Goal: Task Accomplishment & Management: Complete application form

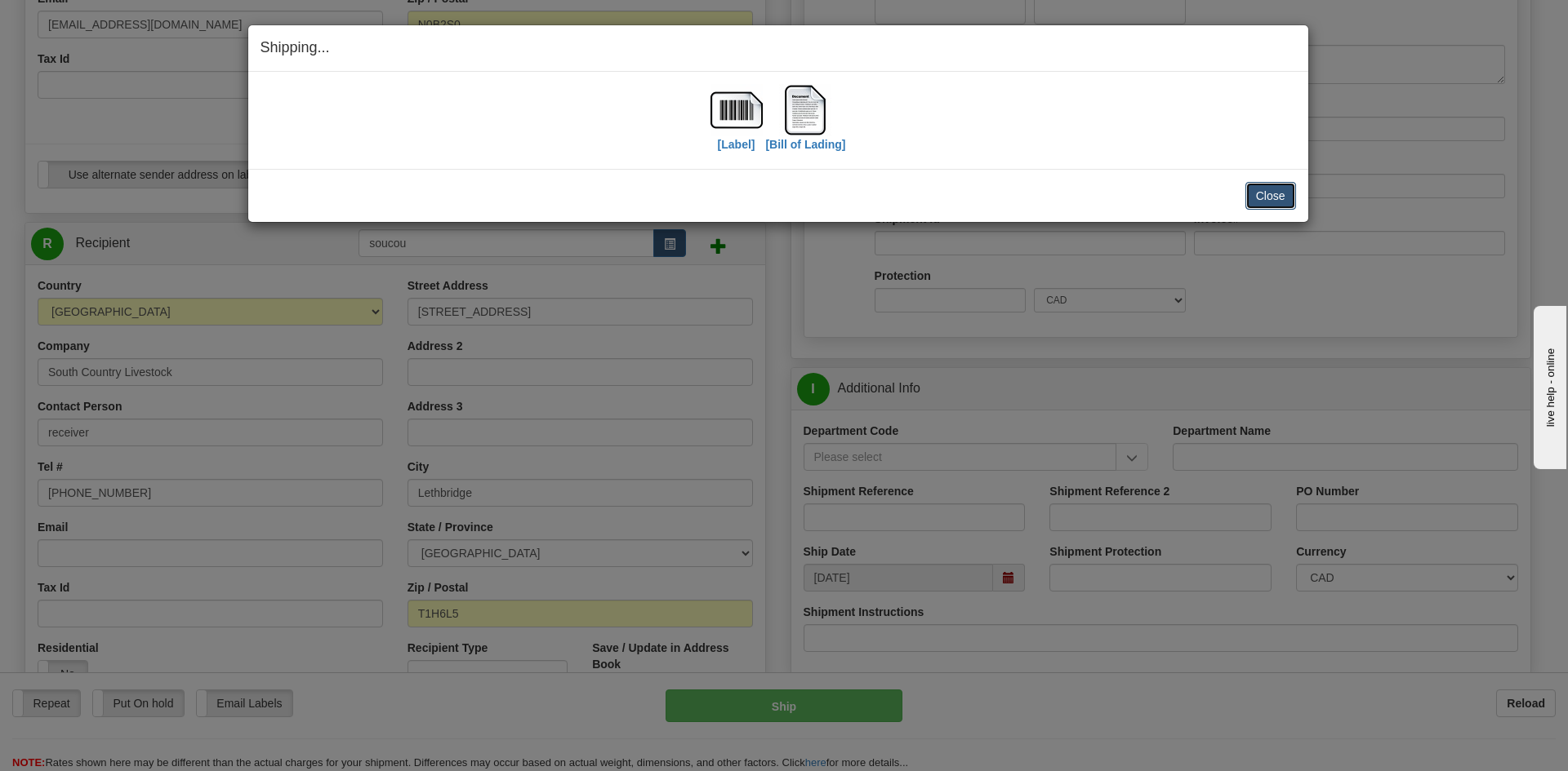
click at [1277, 190] on button "Close" at bounding box center [1270, 196] width 51 height 28
click at [1263, 199] on button "Close" at bounding box center [1270, 196] width 51 height 28
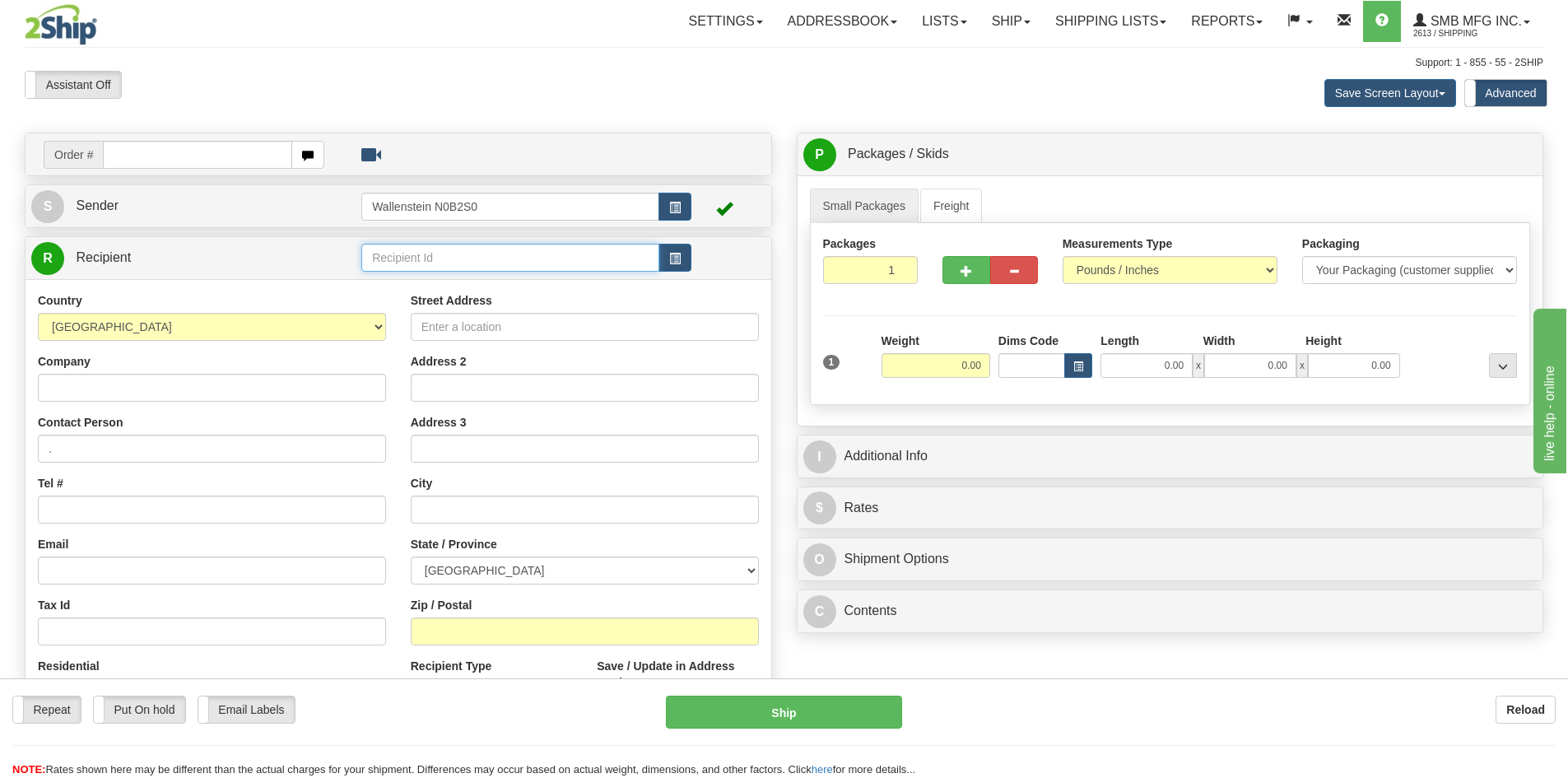
click at [433, 263] on input "text" at bounding box center [510, 257] width 298 height 28
drag, startPoint x: 433, startPoint y: 263, endPoint x: 206, endPoint y: 255, distance: 227.1
click at [206, 255] on tr "R Recipient agrb" at bounding box center [398, 258] width 735 height 34
type input "AGRBIO"
click at [541, 576] on select "[GEOGRAPHIC_DATA] [GEOGRAPHIC_DATA] [GEOGRAPHIC_DATA] [GEOGRAPHIC_DATA] [GEOGRA…" at bounding box center [585, 570] width 349 height 28
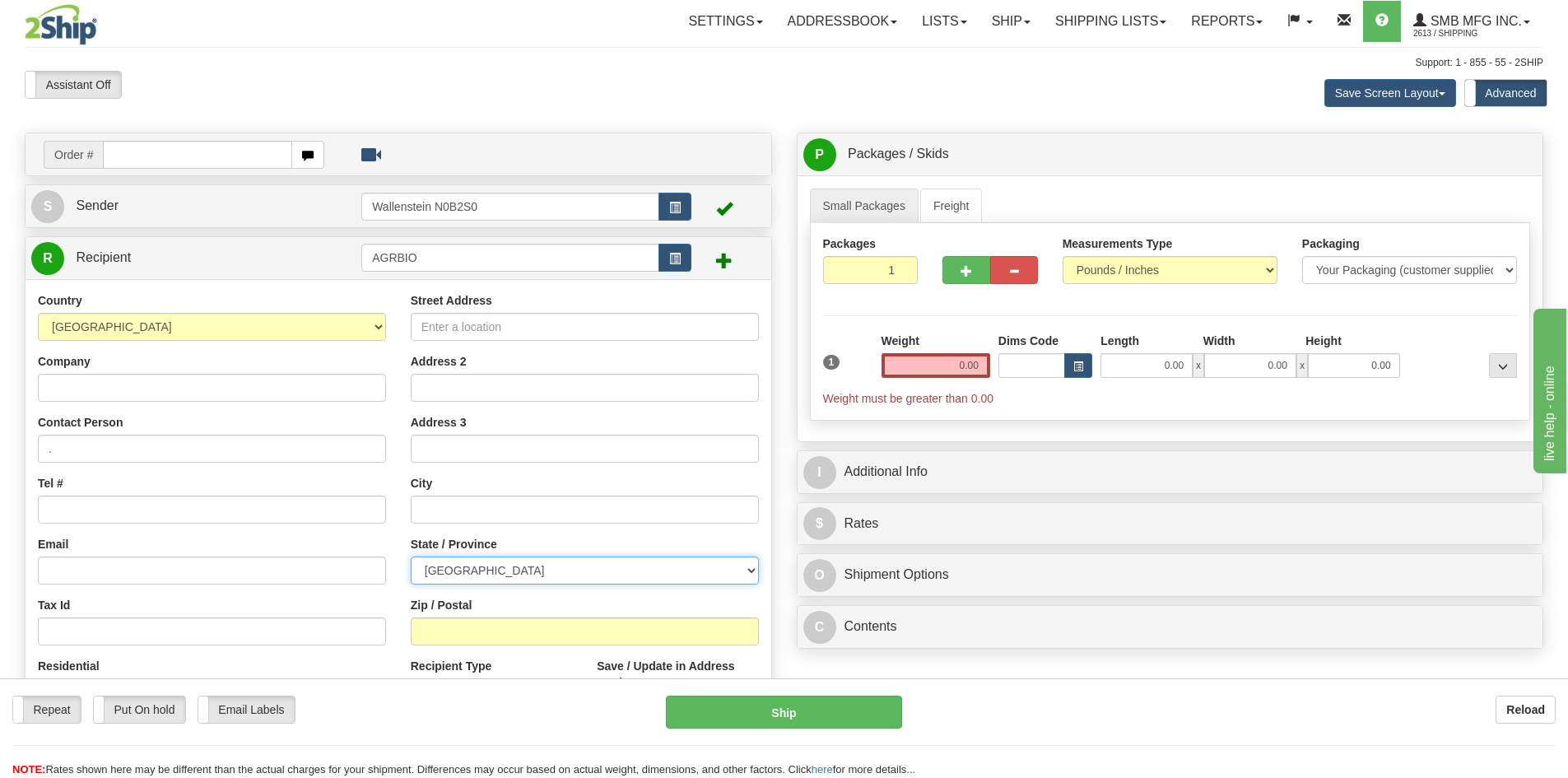
select select "QC"
click at [411, 556] on select "[GEOGRAPHIC_DATA] [GEOGRAPHIC_DATA] [GEOGRAPHIC_DATA] [GEOGRAPHIC_DATA] [GEOGRA…" at bounding box center [585, 570] width 349 height 28
click at [507, 321] on input "Street Address" at bounding box center [585, 327] width 349 height 28
paste input "8550 [PERSON_NAME]"
type input "8550 [PERSON_NAME]"
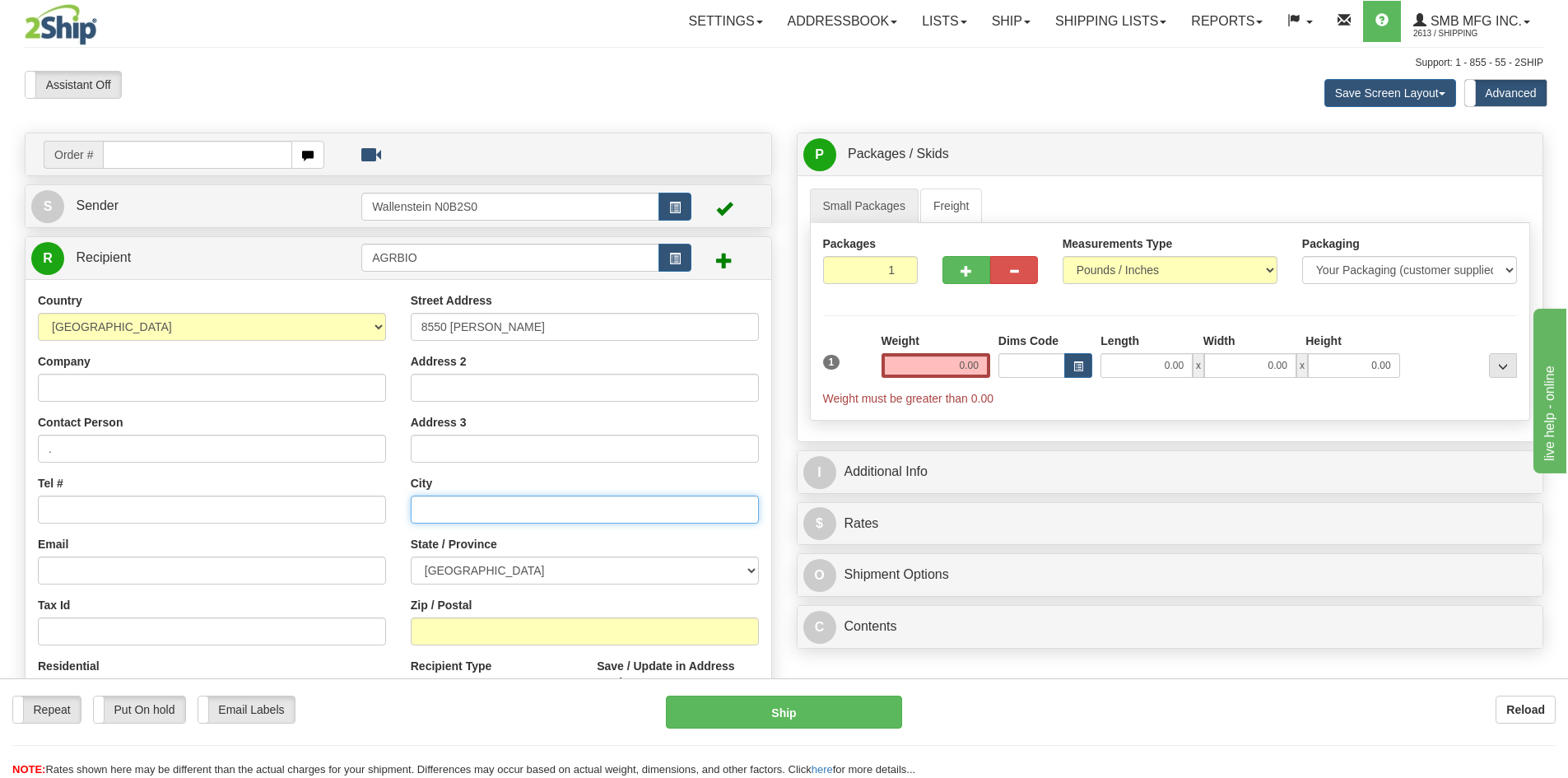
click at [456, 505] on input "text" at bounding box center [585, 510] width 349 height 28
paste input "Saint-Hyacinthe"
type input "Saint-Hyacinthe"
click at [519, 638] on input "Zip / Postal" at bounding box center [585, 632] width 349 height 28
paste input "J2R 0A3"
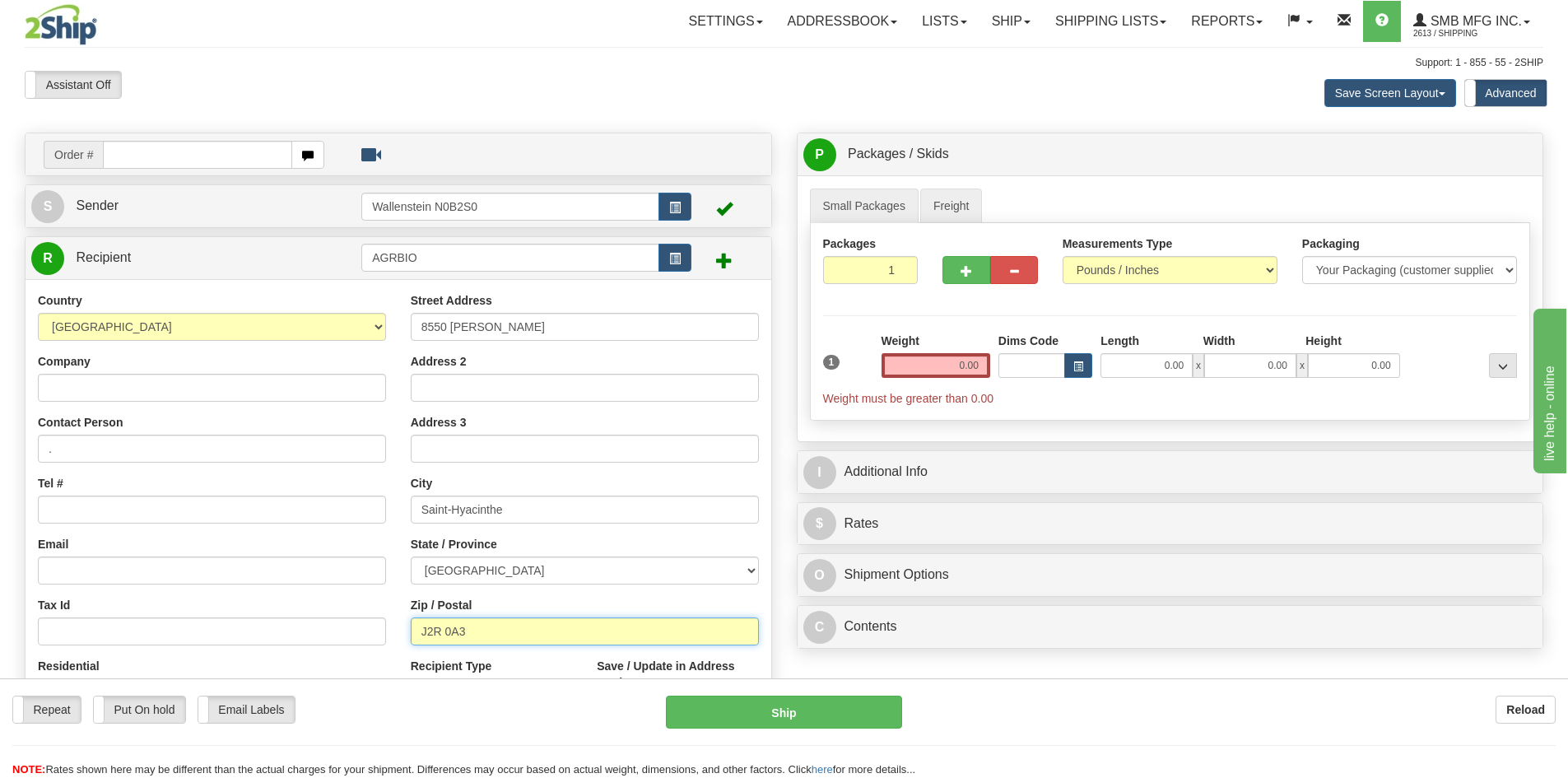
type input "J2R 0A3"
click at [968, 211] on link "Freight" at bounding box center [951, 206] width 62 height 35
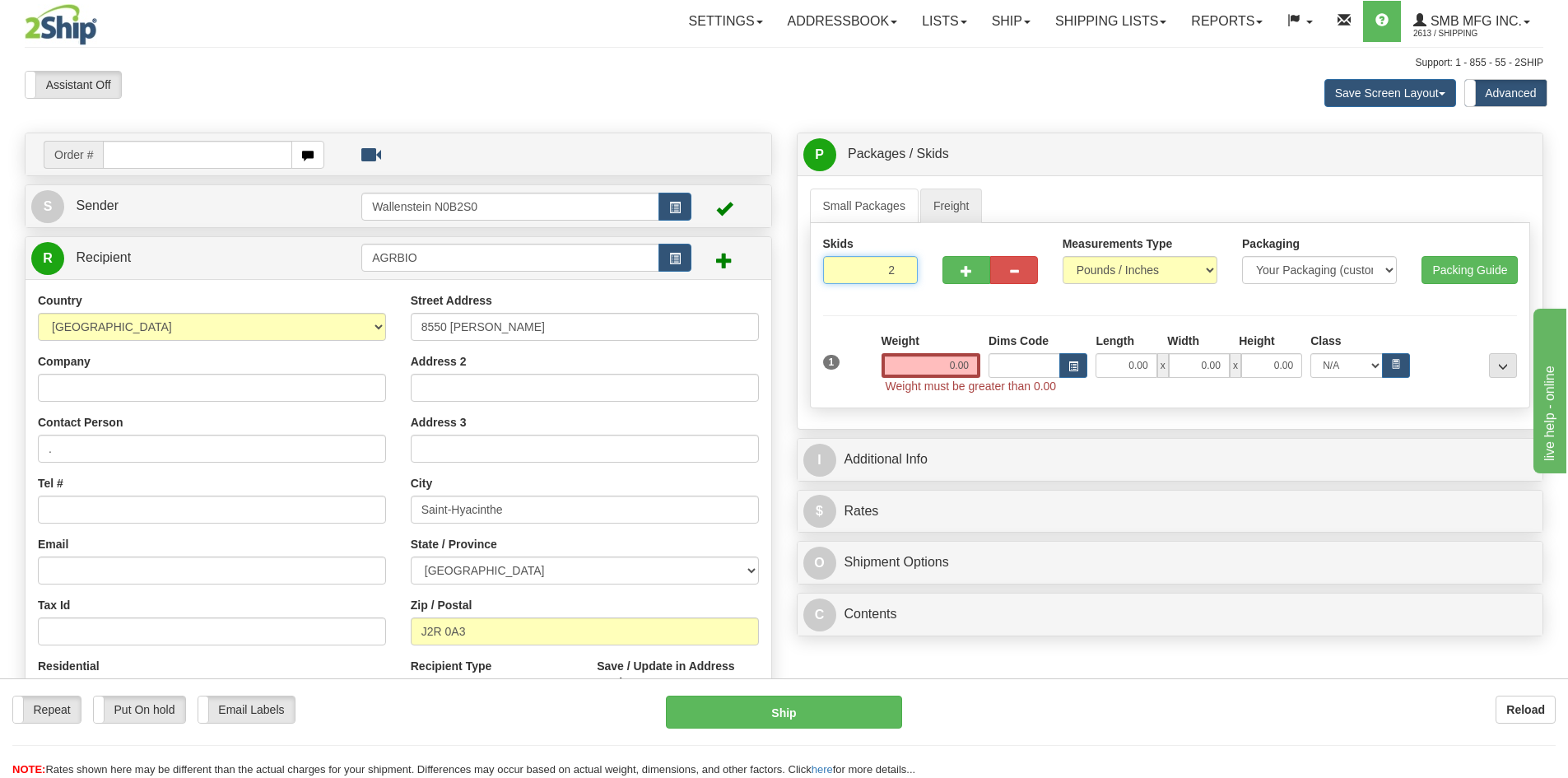
type input "2"
radio input "true"
click at [901, 265] on input "2" at bounding box center [871, 270] width 95 height 28
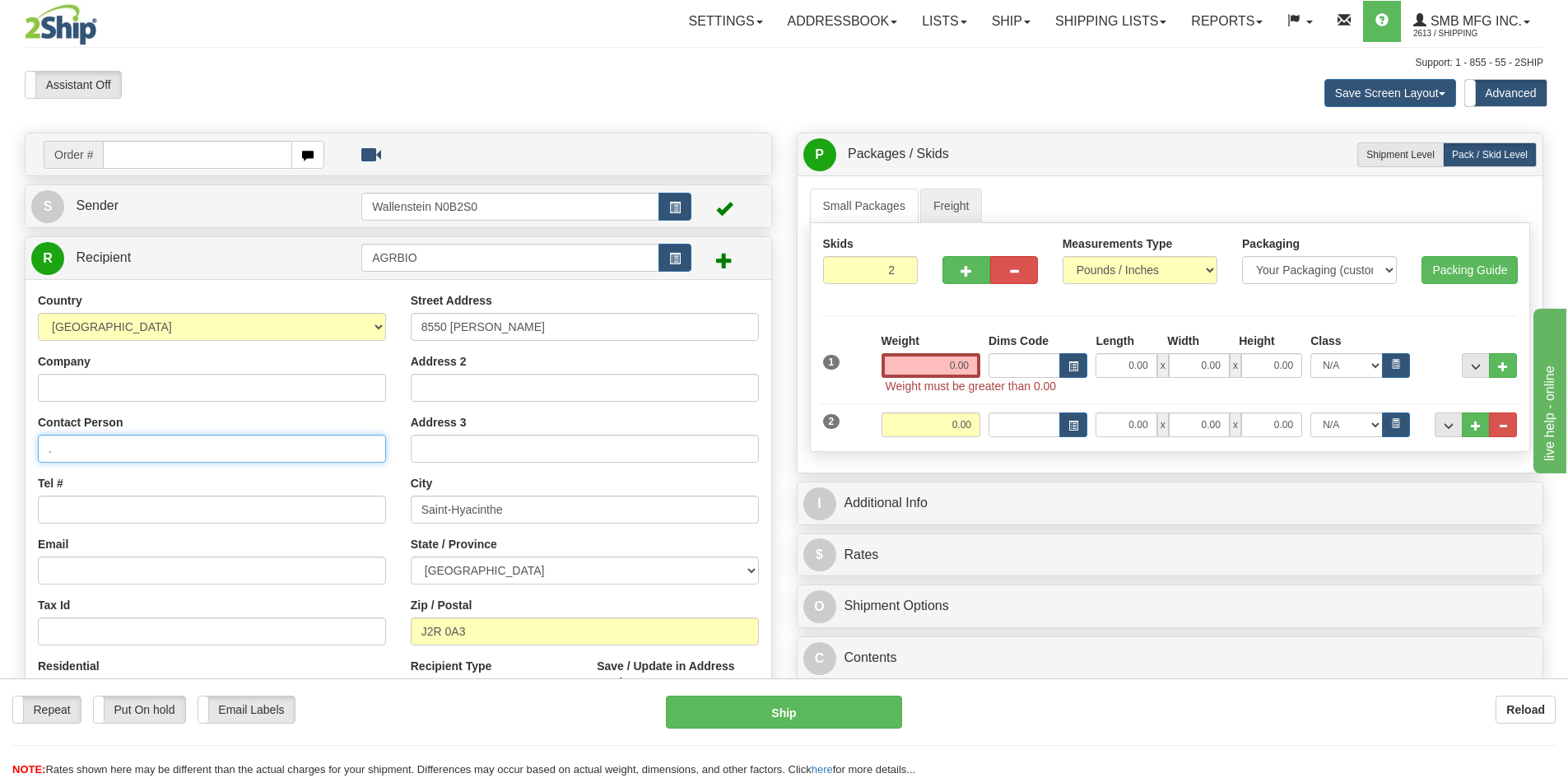
click at [113, 443] on input "." at bounding box center [211, 448] width 349 height 28
type input ".Receiver"
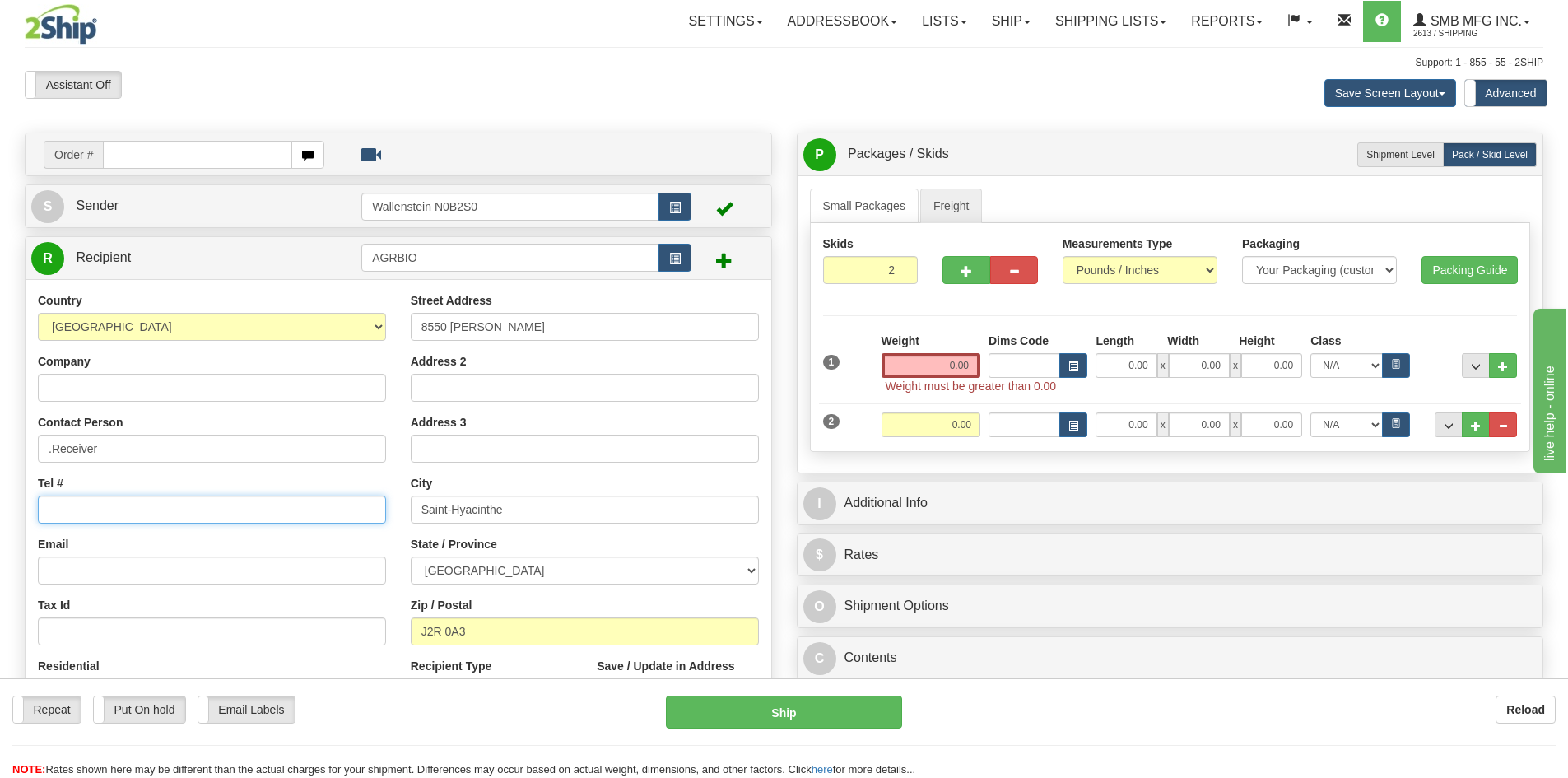
click at [76, 509] on input "Tel #" at bounding box center [211, 510] width 349 height 28
click at [118, 509] on input "Tel #" at bounding box center [211, 510] width 349 height 28
paste input "[PHONE_NUMBER]"
type input "[PHONE_NUMBER]"
click at [127, 565] on input "Email" at bounding box center [211, 570] width 349 height 28
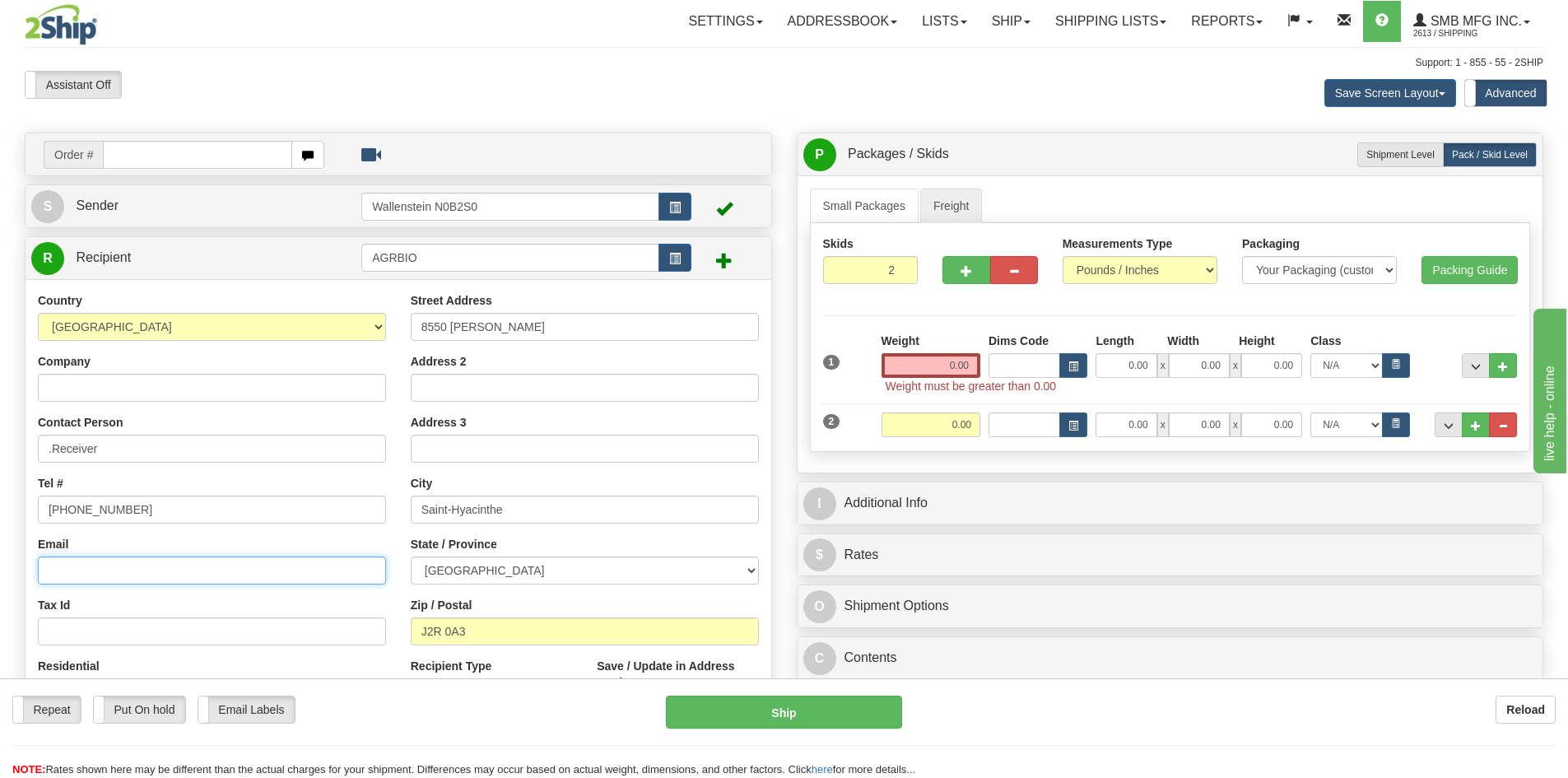
paste input "[EMAIL_ADDRESS][DOMAIN_NAME]"
type input "[EMAIL_ADDRESS][DOMAIN_NAME]"
click at [165, 377] on input "Company" at bounding box center [211, 388] width 349 height 28
paste input "Agro-Bio Contrôle inc."
type input "Agro-Bio Contrôle inc."
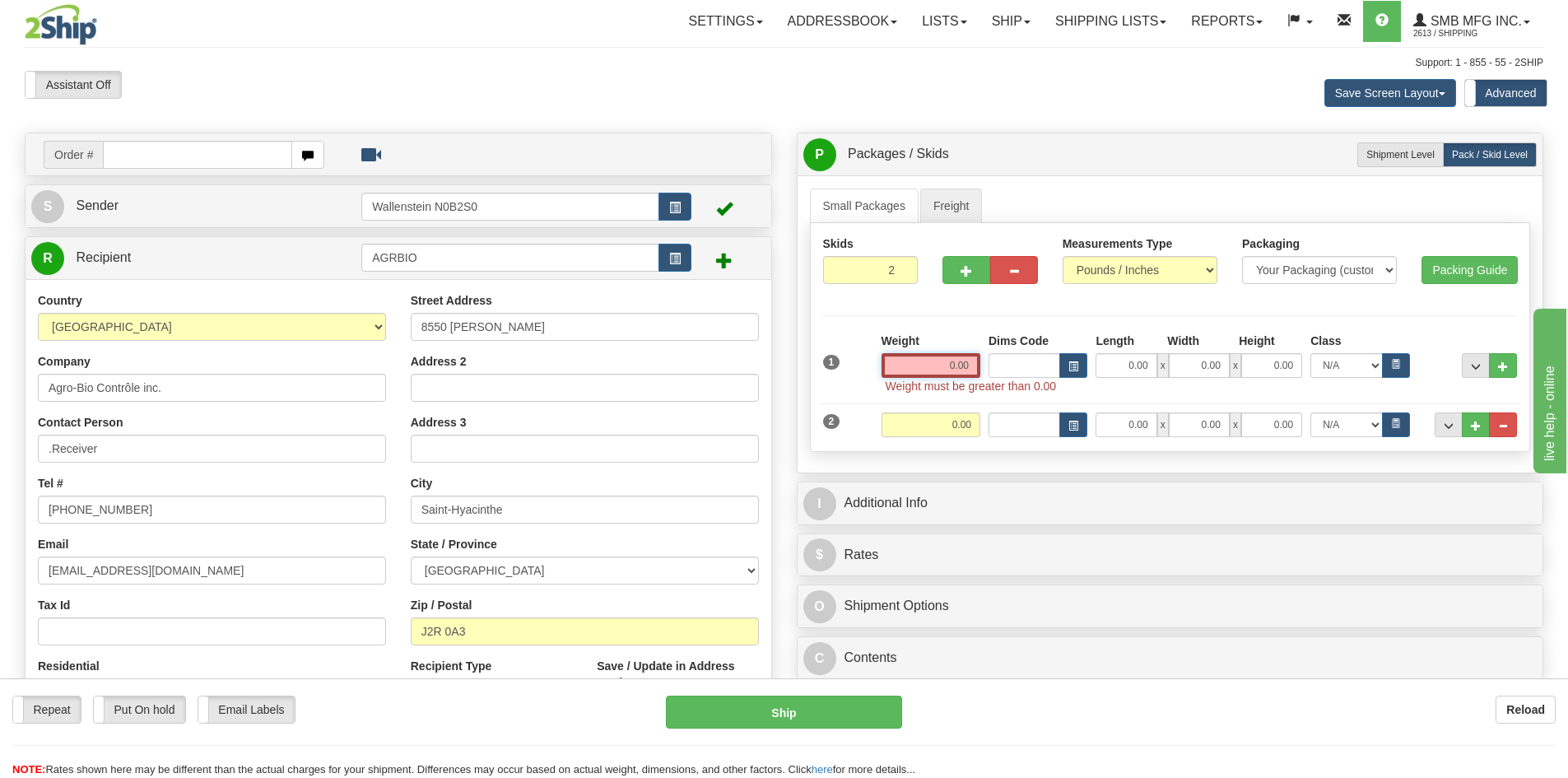
click at [895, 366] on input "0.00" at bounding box center [931, 365] width 99 height 25
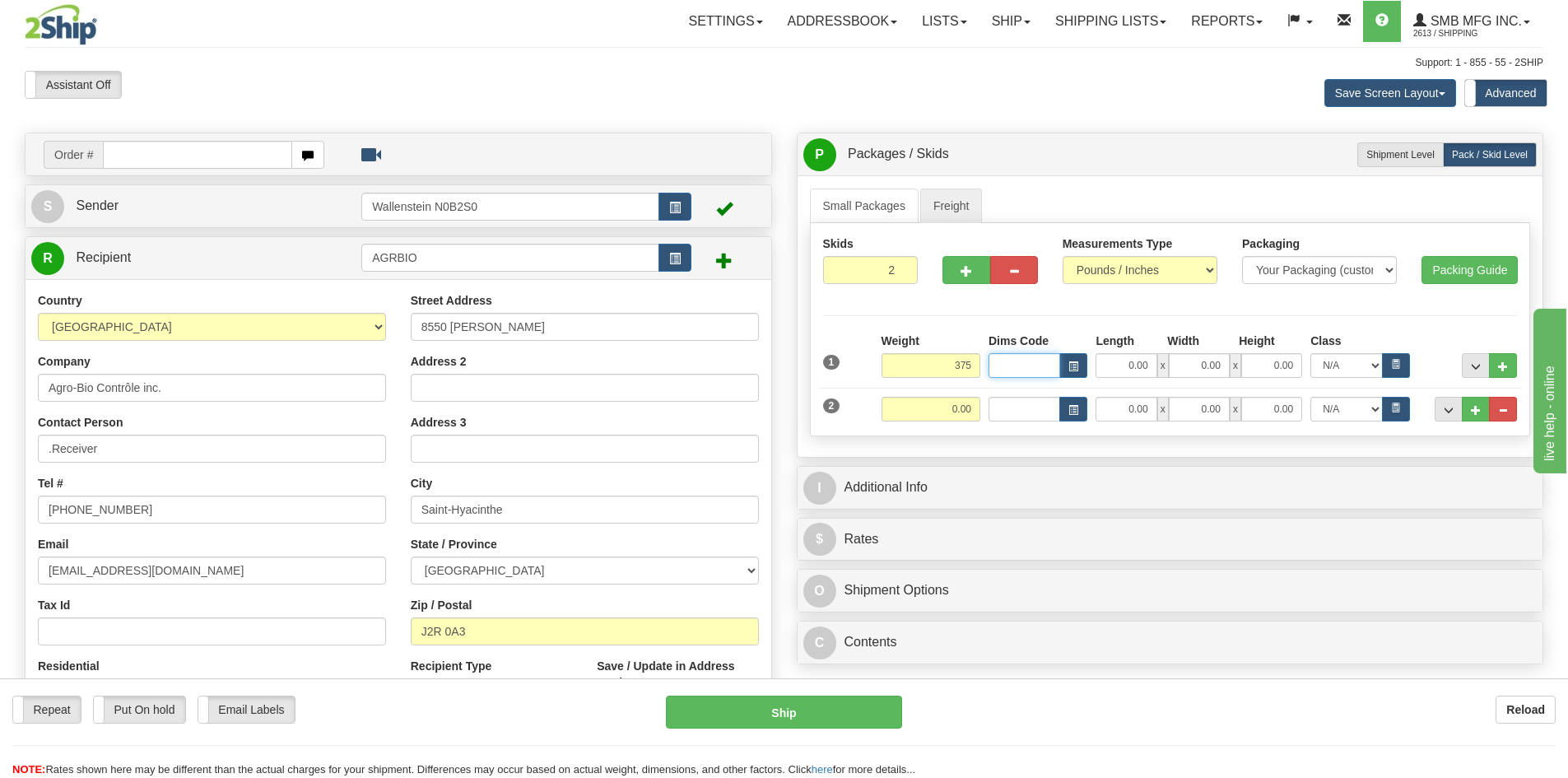
type input "375.00"
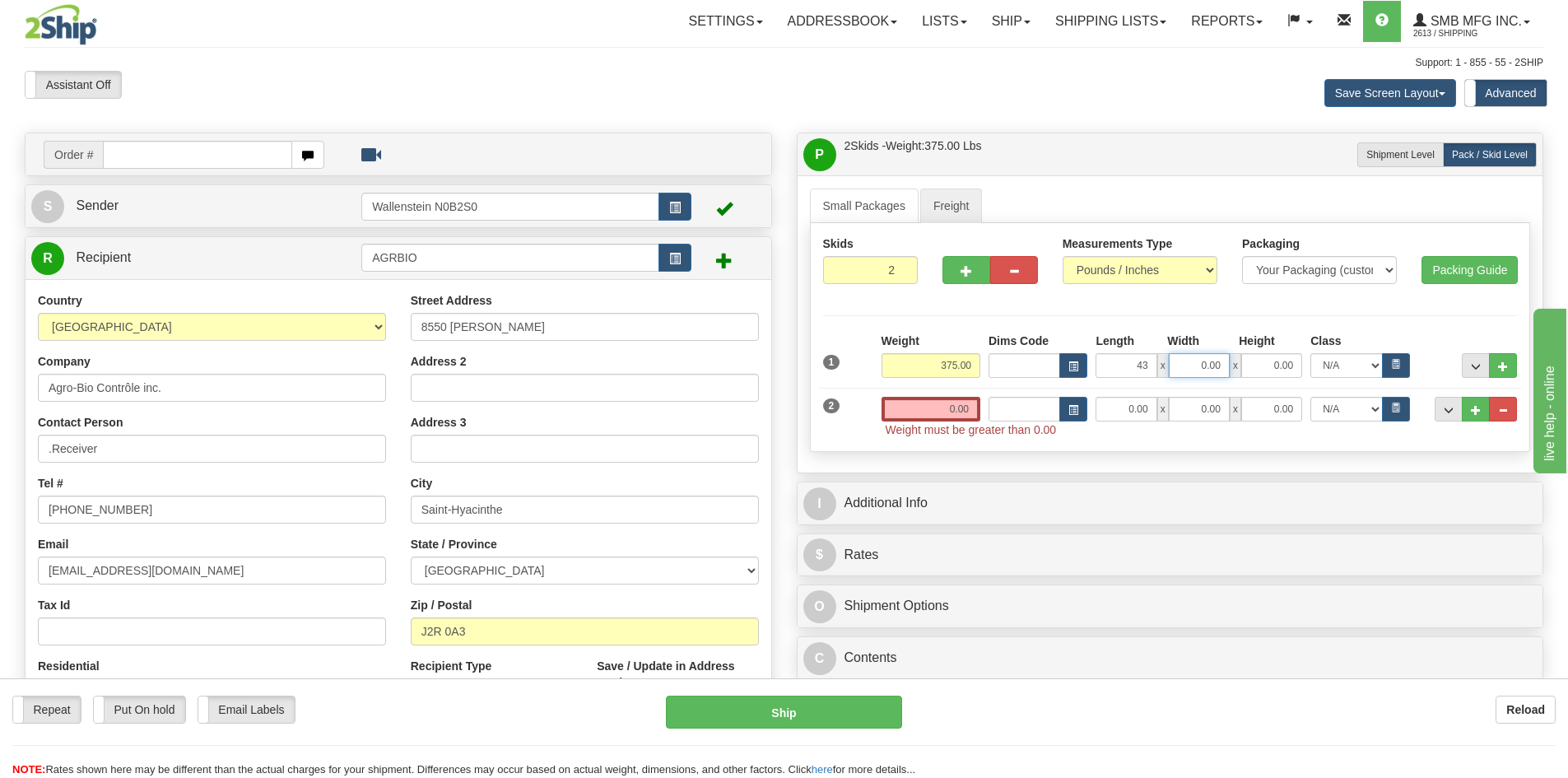
type input "43.00"
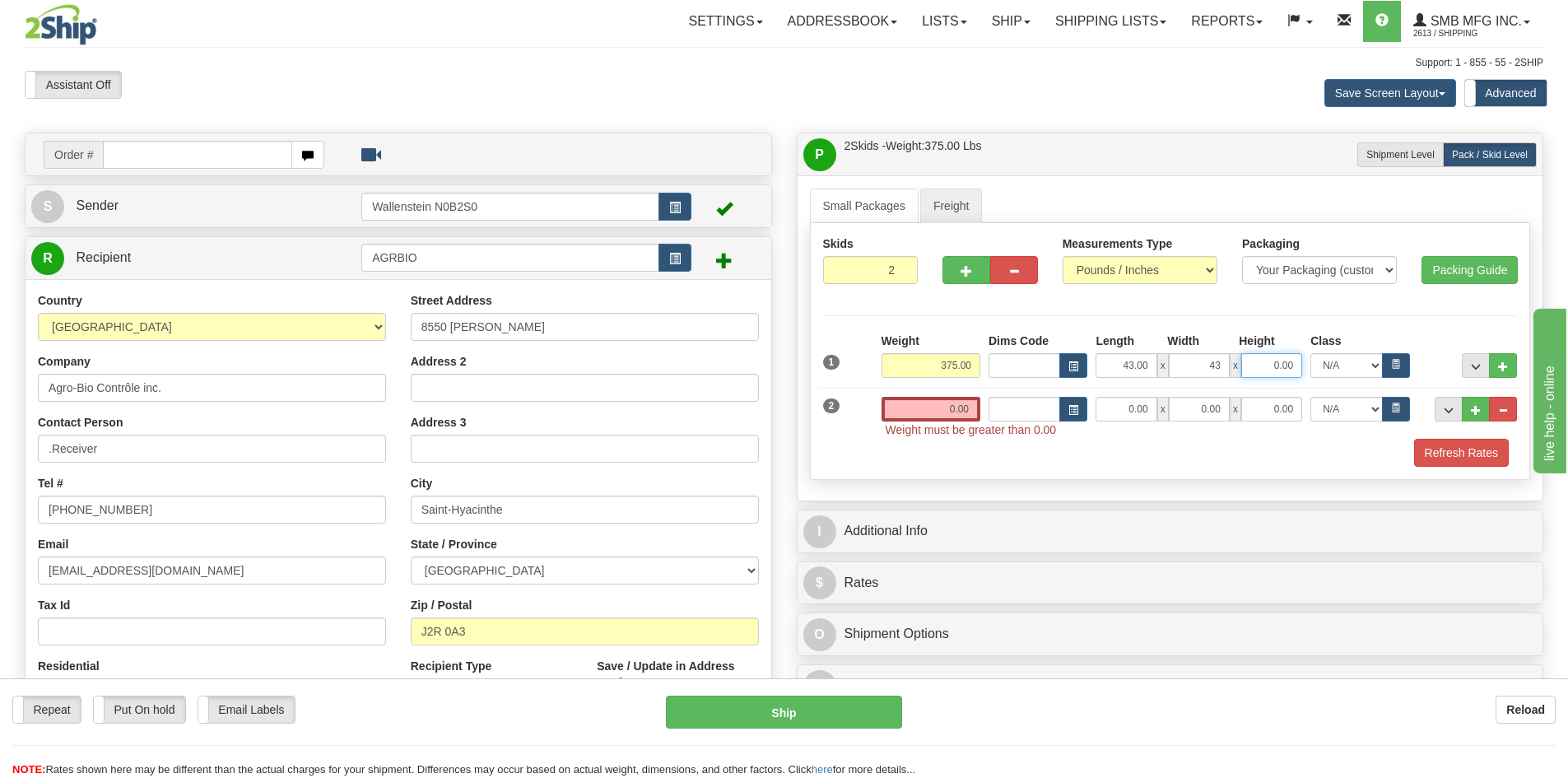
type input "43.00"
type input "76.00"
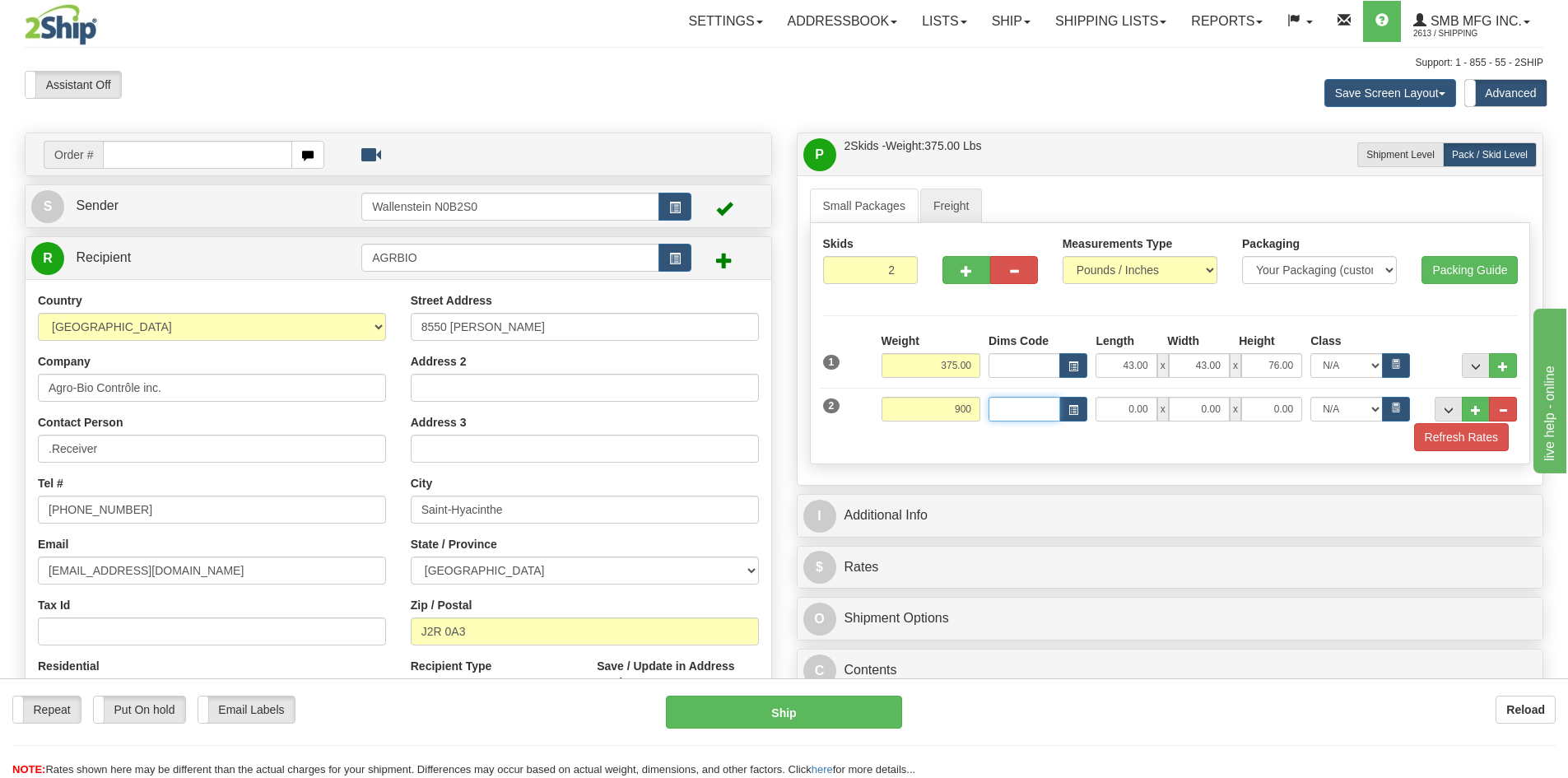
type input "900.00"
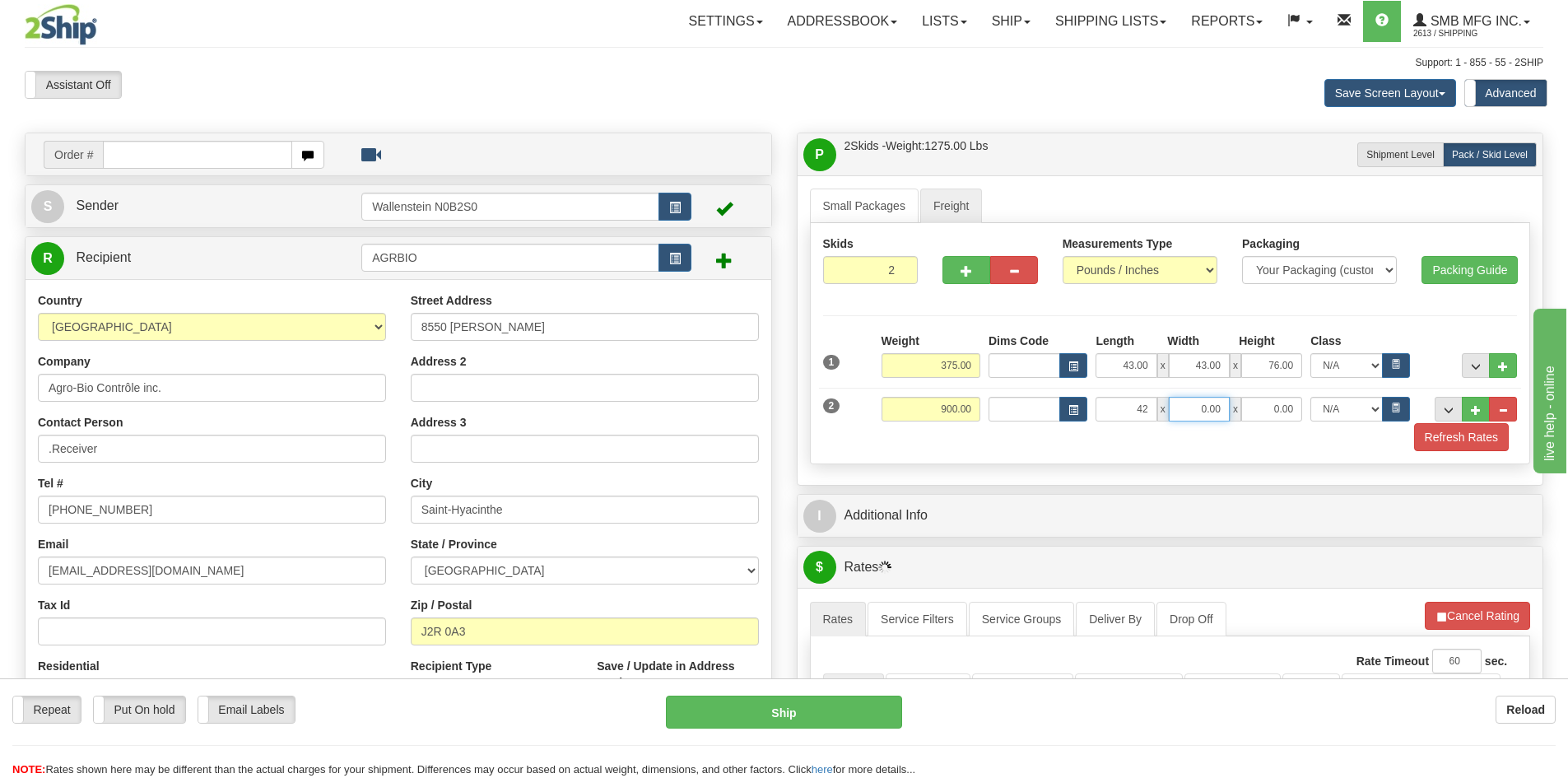
type input "42.00"
type input "43.00"
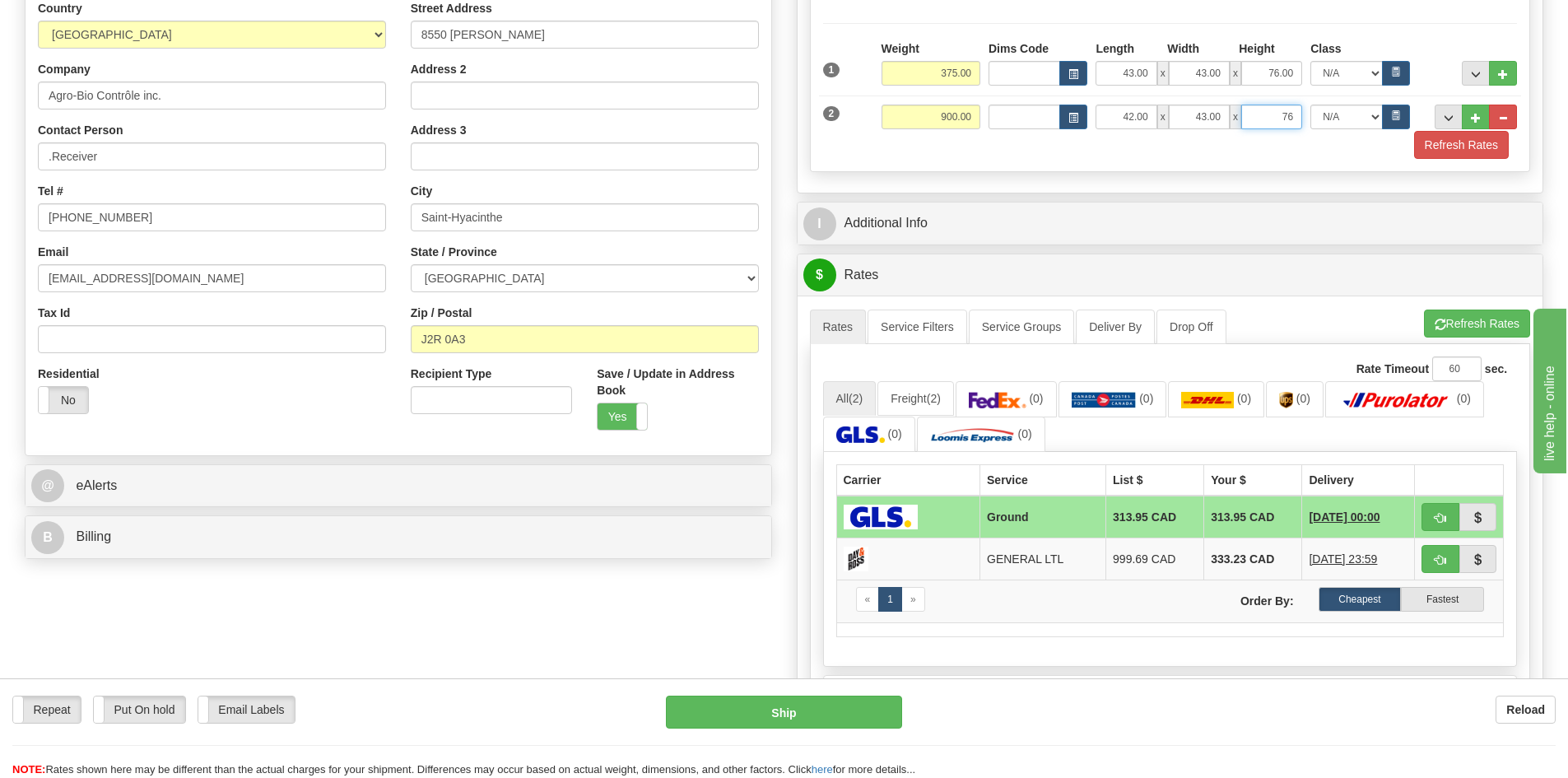
scroll to position [330, 0]
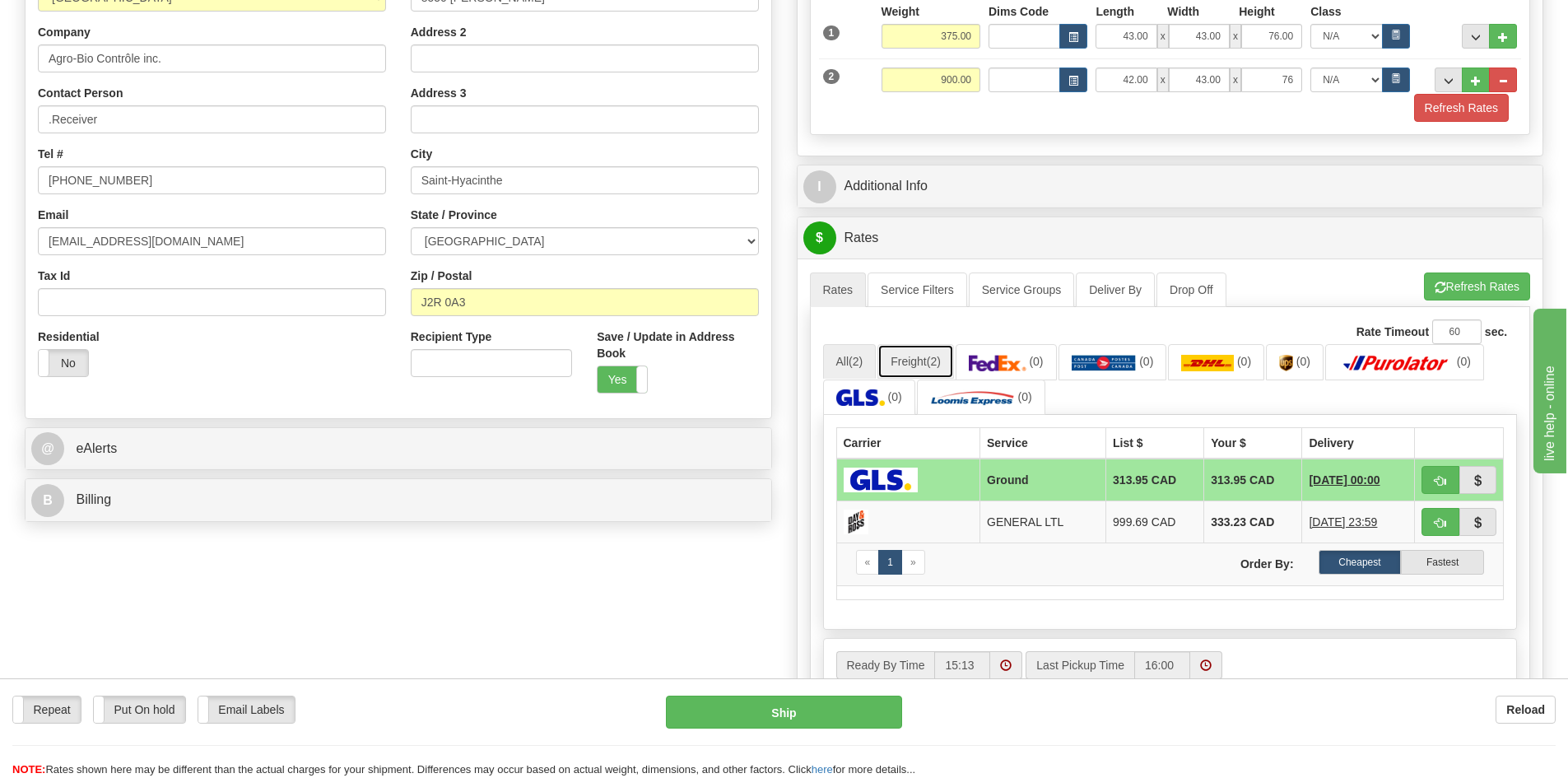
type input "76.00"
click at [903, 349] on link "Freight (2)" at bounding box center [916, 362] width 77 height 35
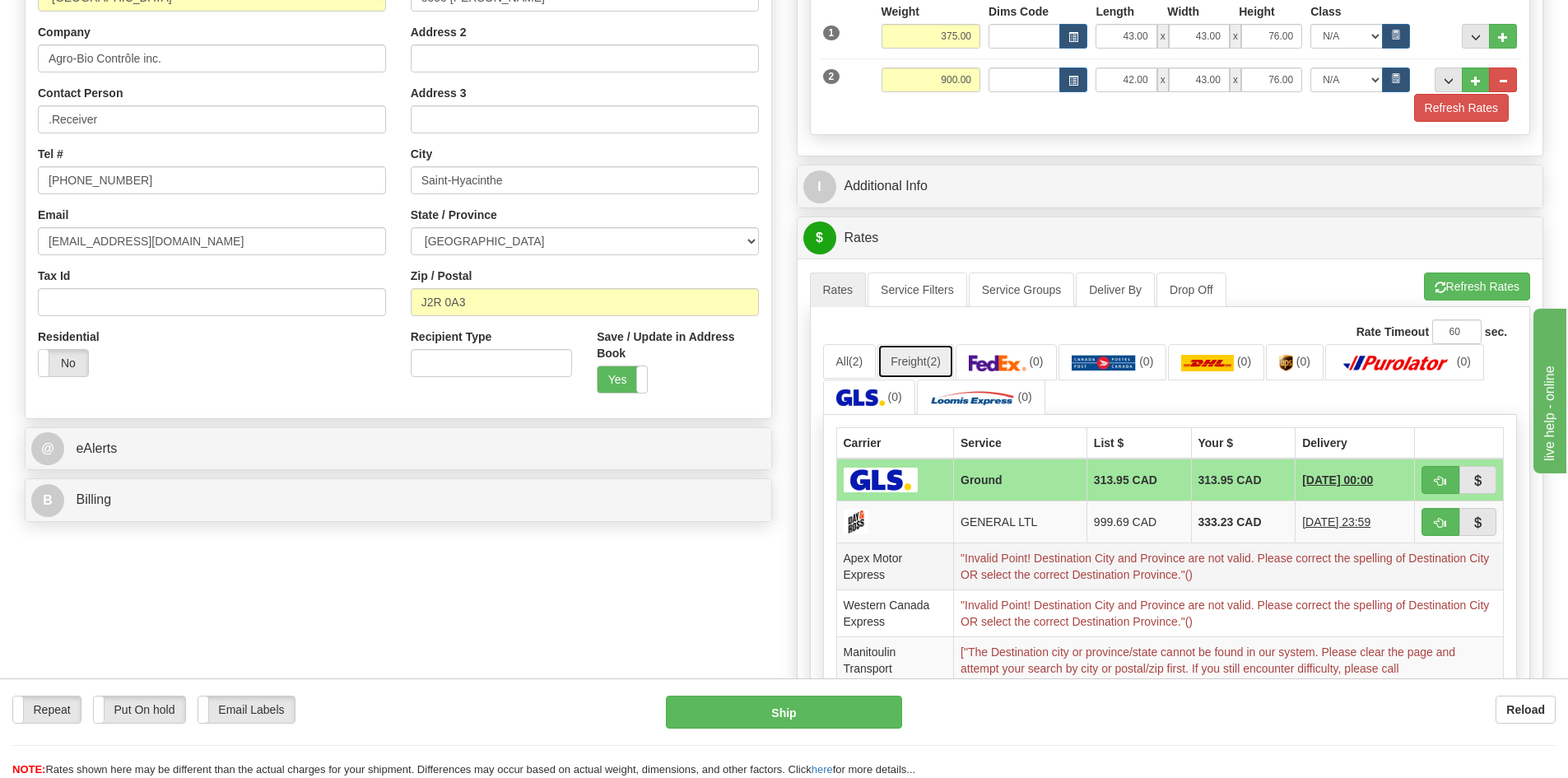
scroll to position [412, 0]
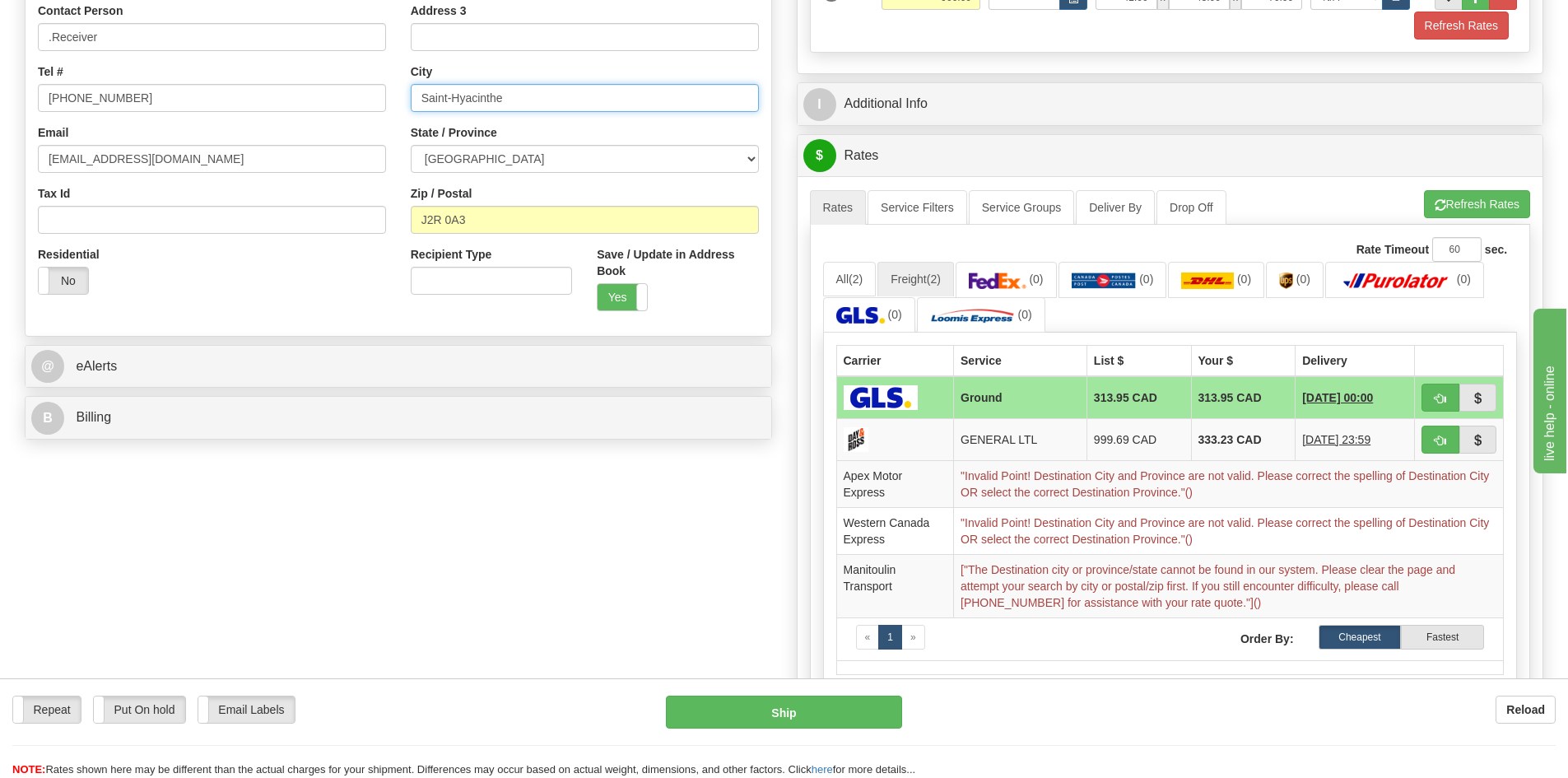
click at [453, 100] on input "Saint-Hyacinthe" at bounding box center [585, 98] width 349 height 28
click at [1477, 21] on button "Refresh Rates" at bounding box center [1461, 26] width 94 height 28
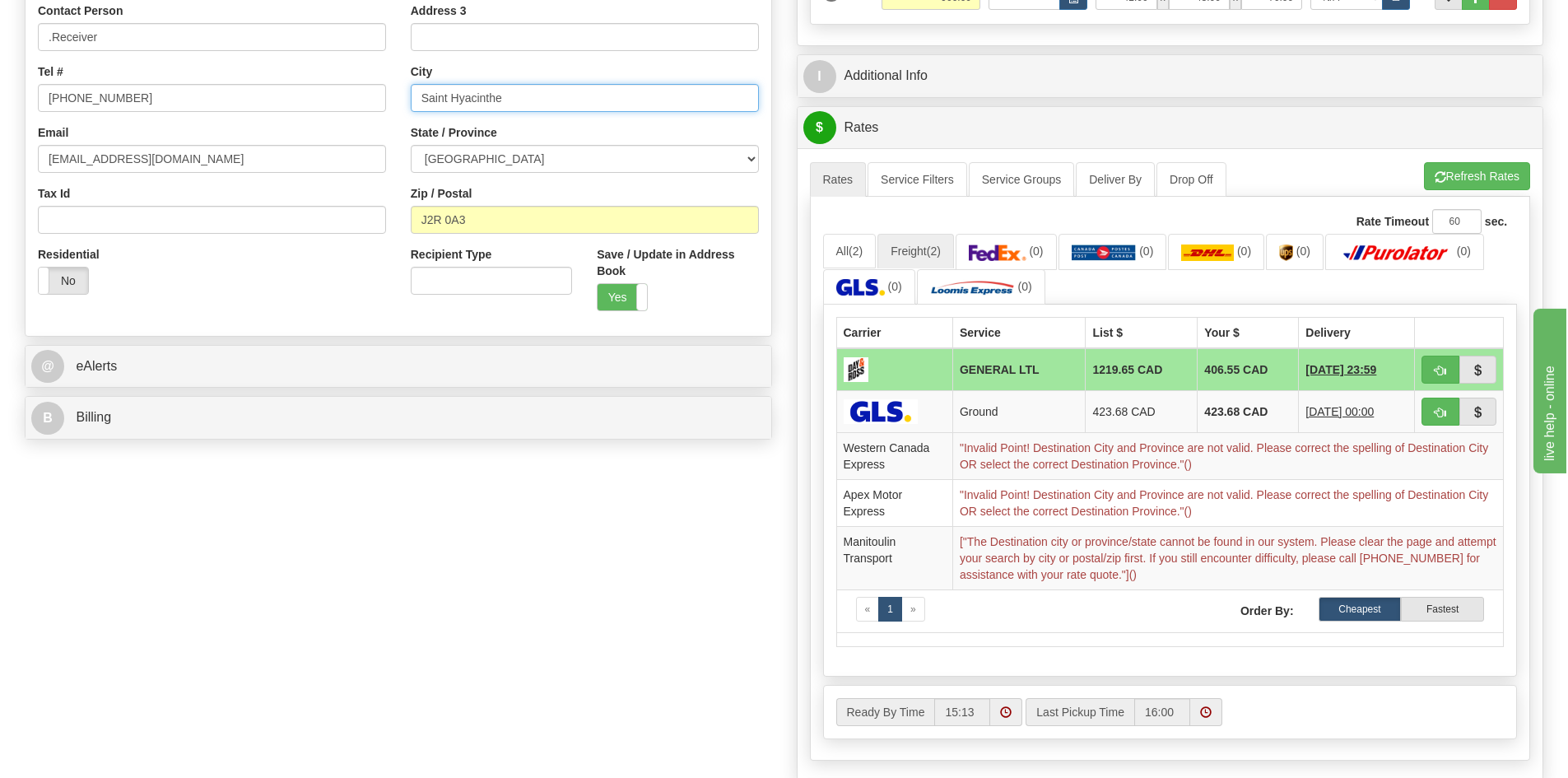
click at [452, 97] on input "Saint Hyacinthe" at bounding box center [585, 98] width 349 height 28
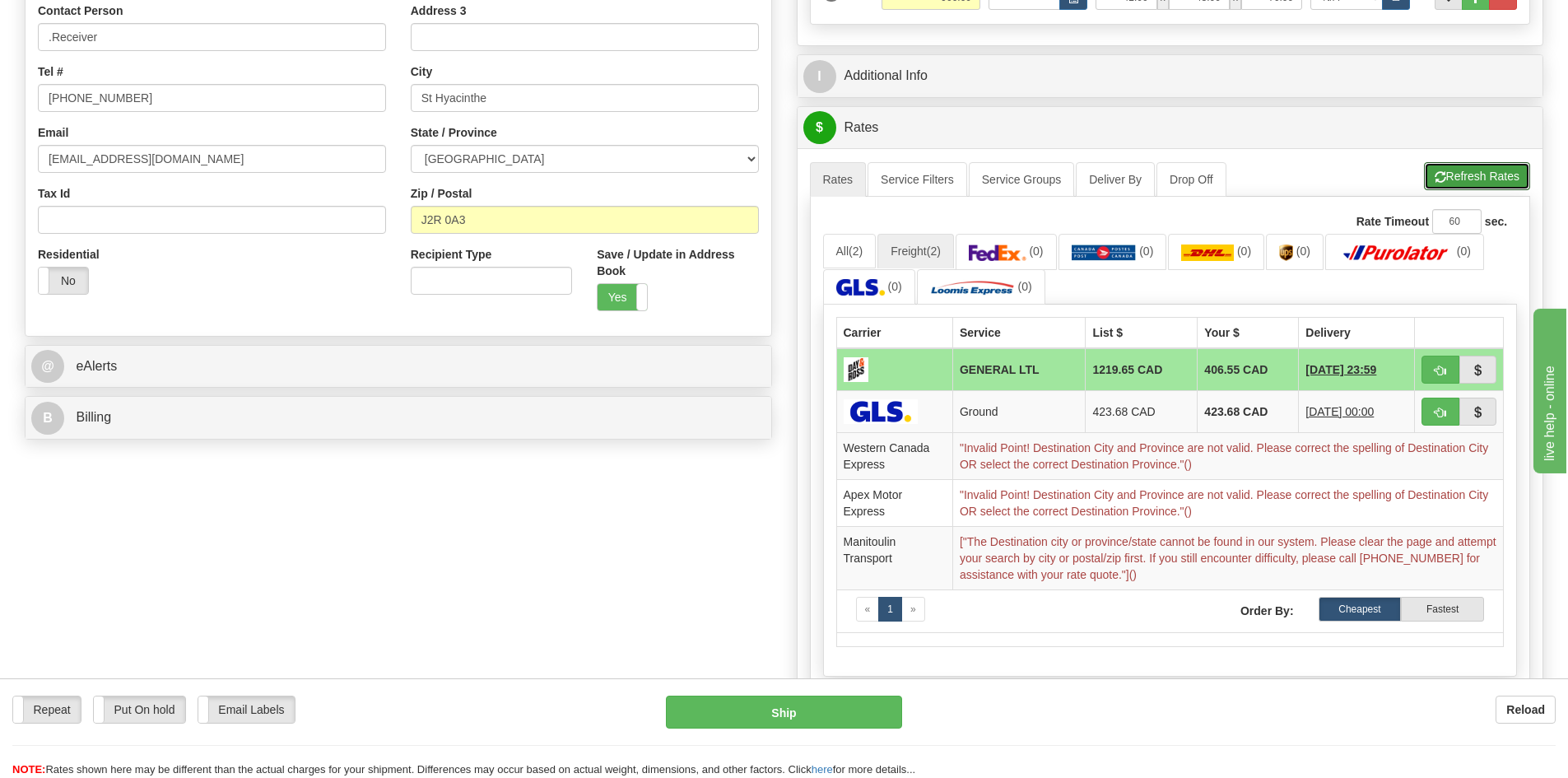
click at [1490, 167] on button "Refresh Rates" at bounding box center [1477, 176] width 106 height 28
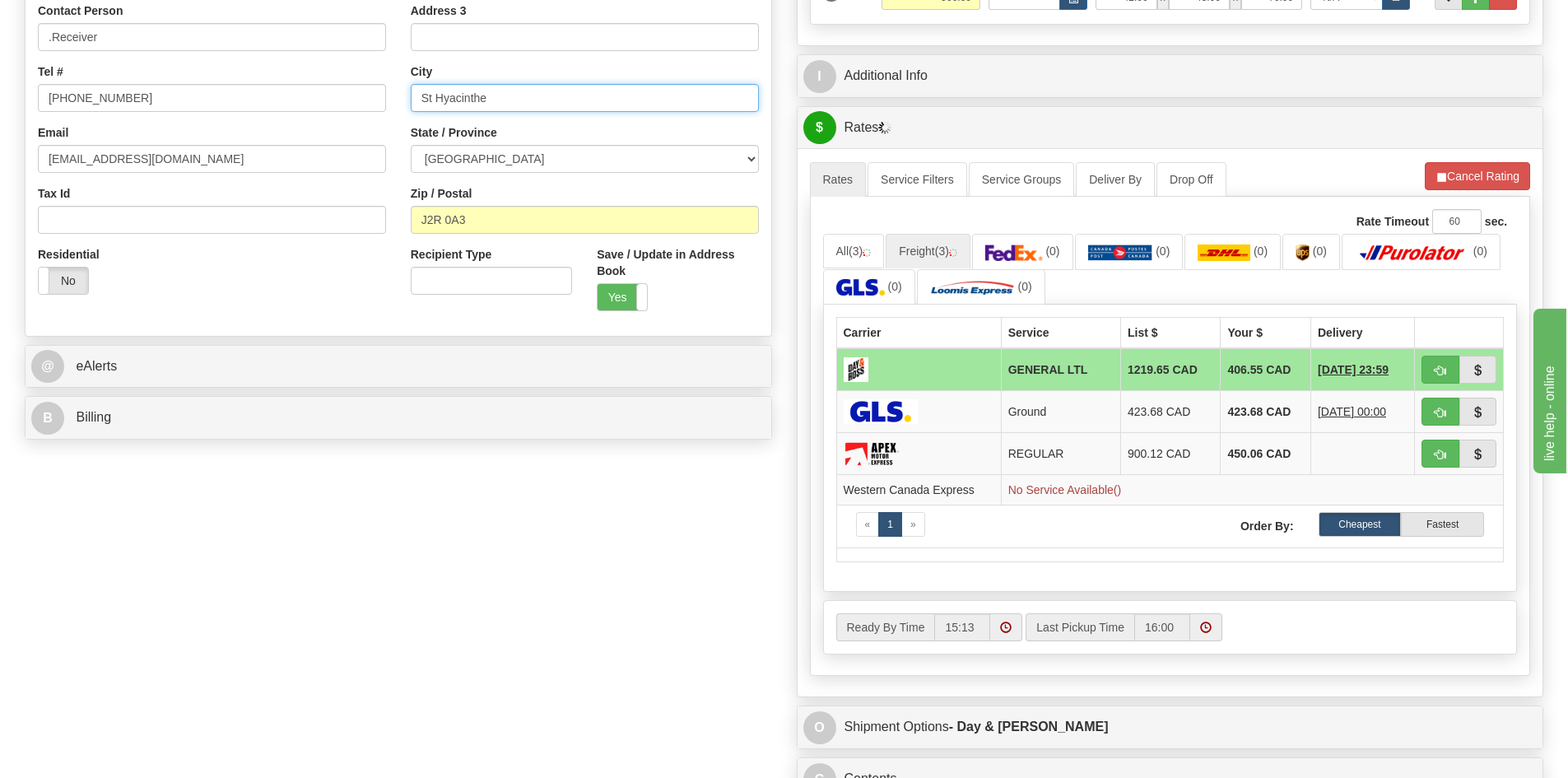
drag, startPoint x: 596, startPoint y: 97, endPoint x: 99, endPoint y: 146, distance: 499.4
click at [99, 146] on div "Country [GEOGRAPHIC_DATA] [GEOGRAPHIC_DATA] [GEOGRAPHIC_DATA] [GEOGRAPHIC_DATA]…" at bounding box center [398, 103] width 746 height 443
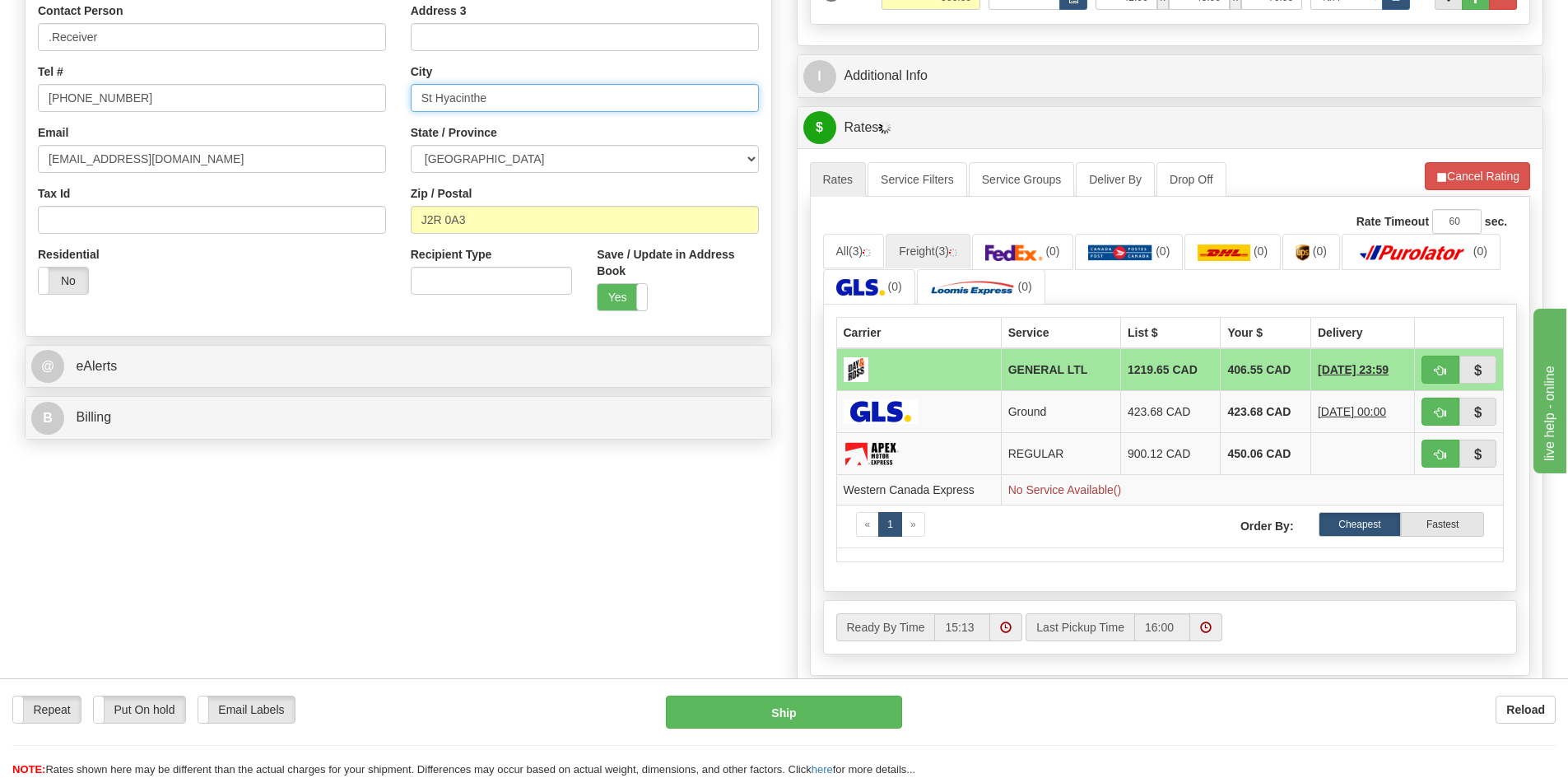
paste input "aint-"
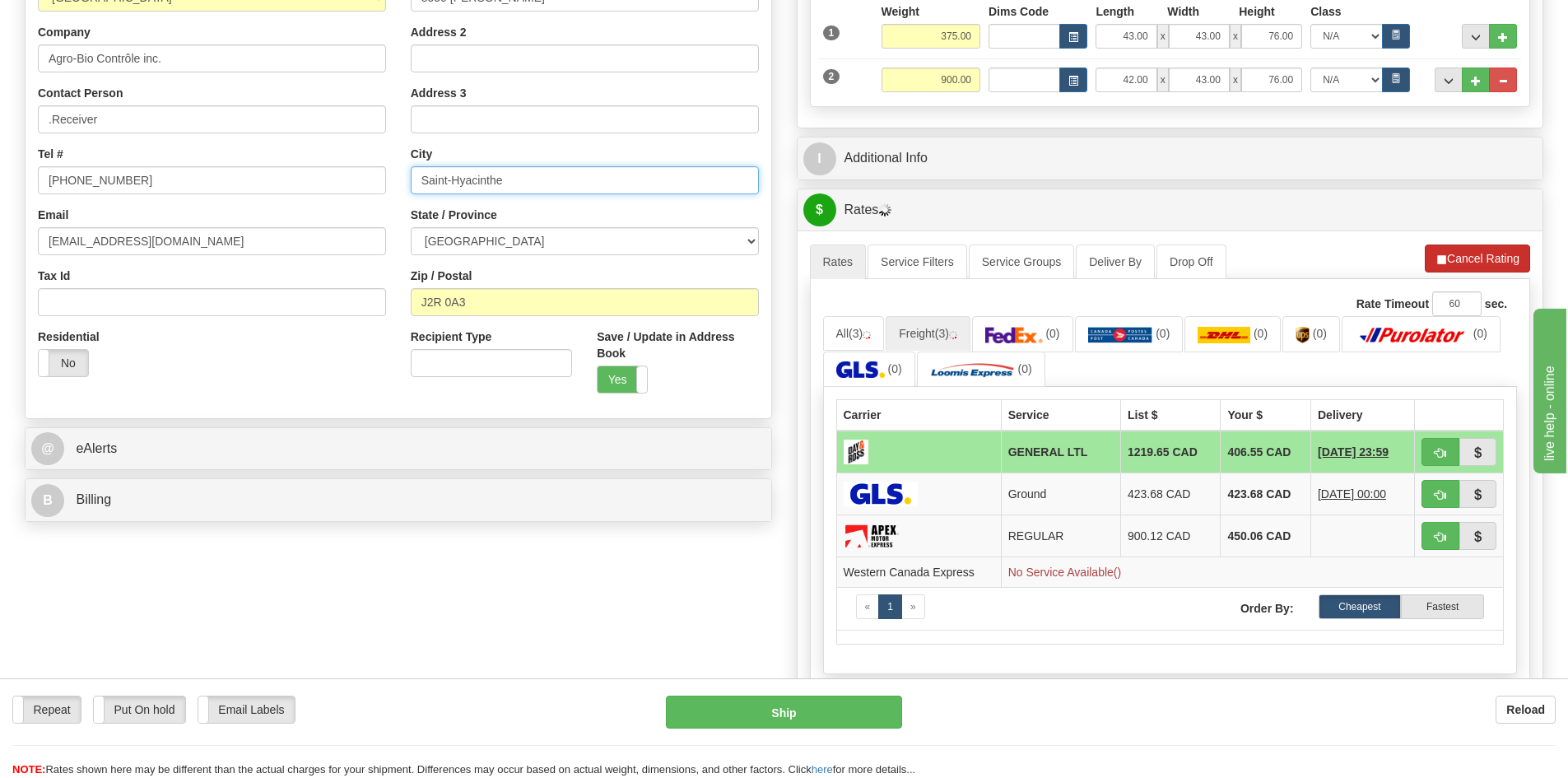
type input "Saint-Hyacinthe"
click at [1441, 267] on button "Cancel Rating" at bounding box center [1477, 258] width 105 height 28
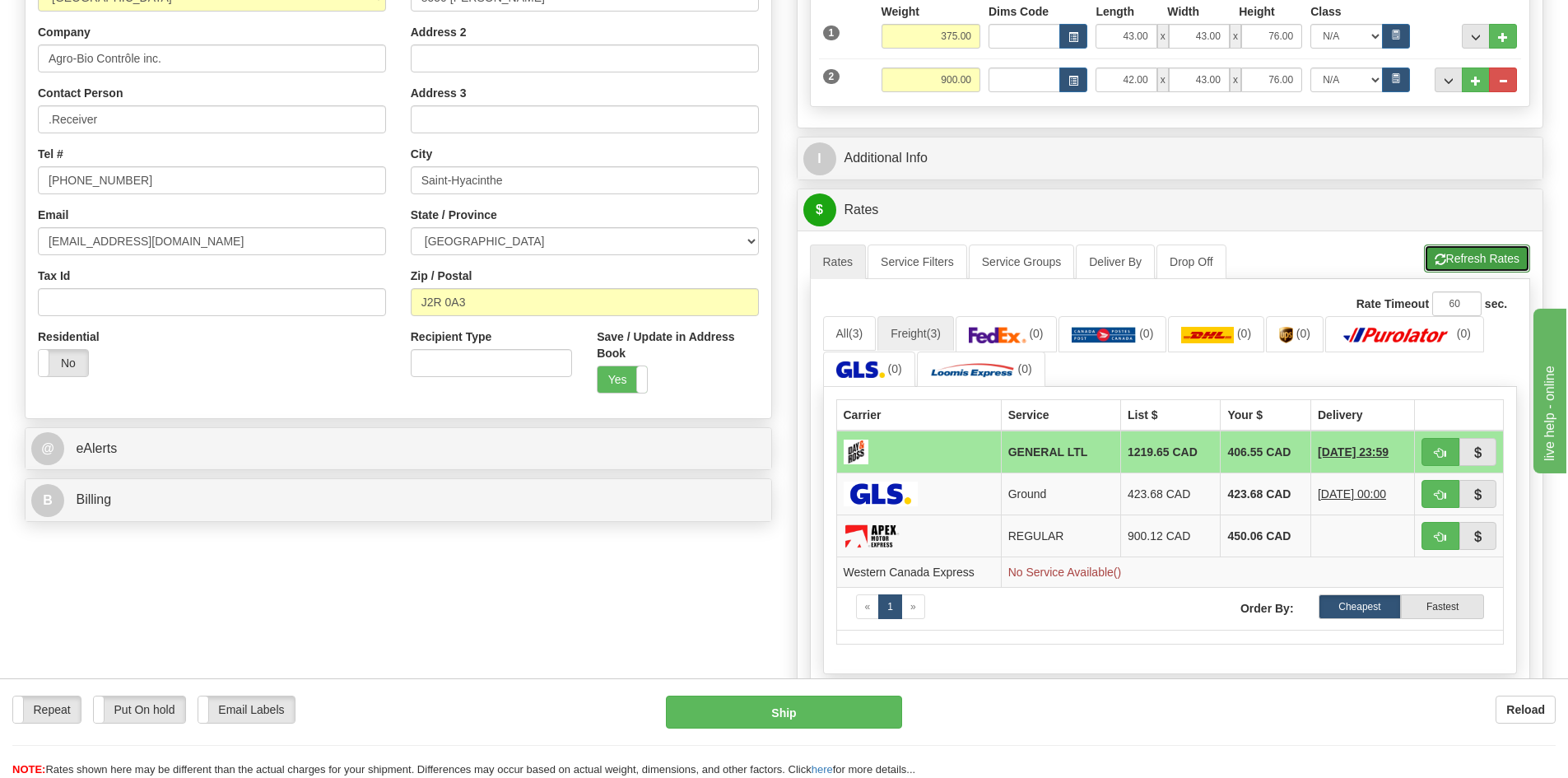
click at [1455, 262] on button "Refresh Rates" at bounding box center [1477, 258] width 106 height 28
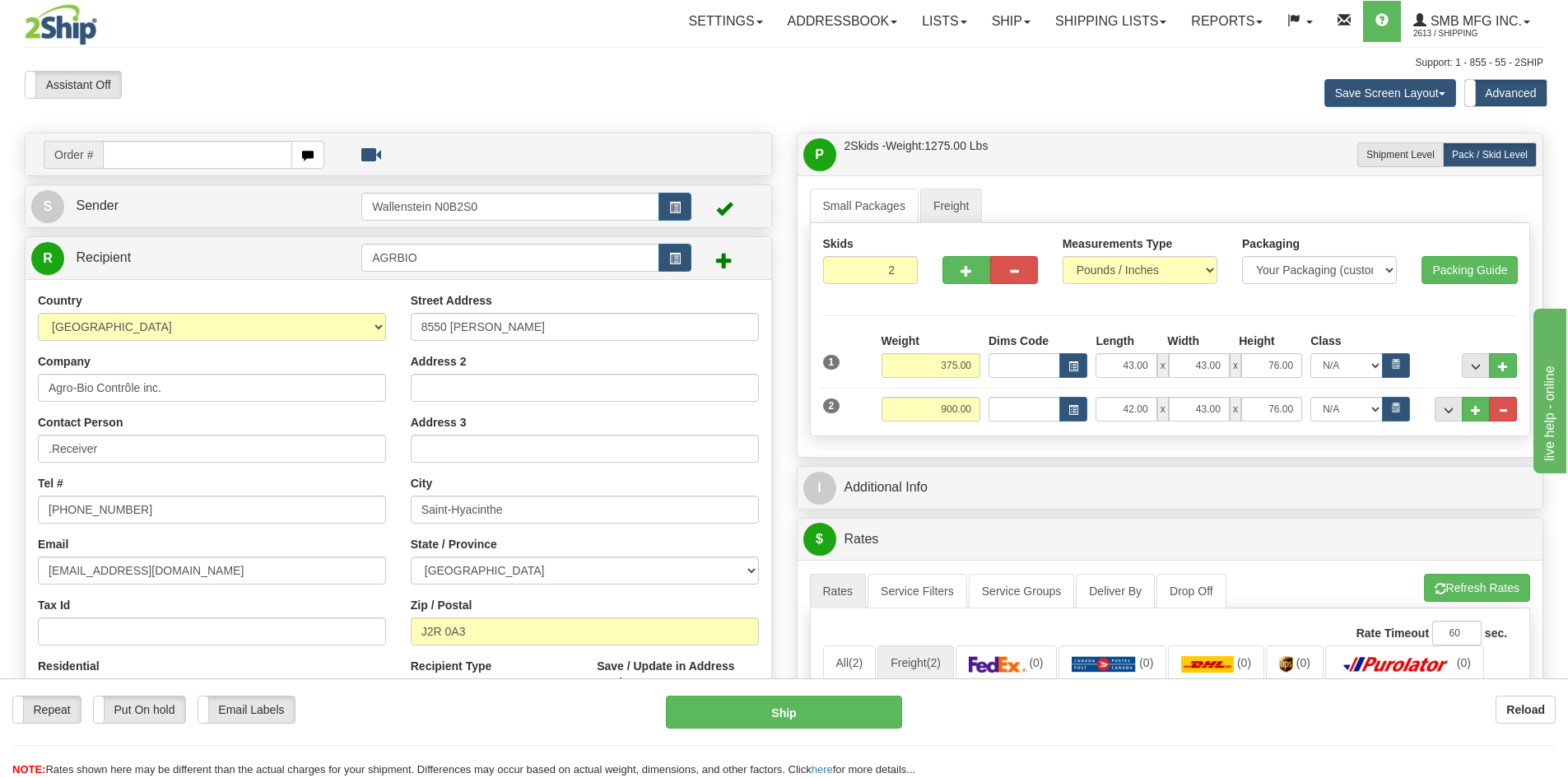
scroll to position [82, 0]
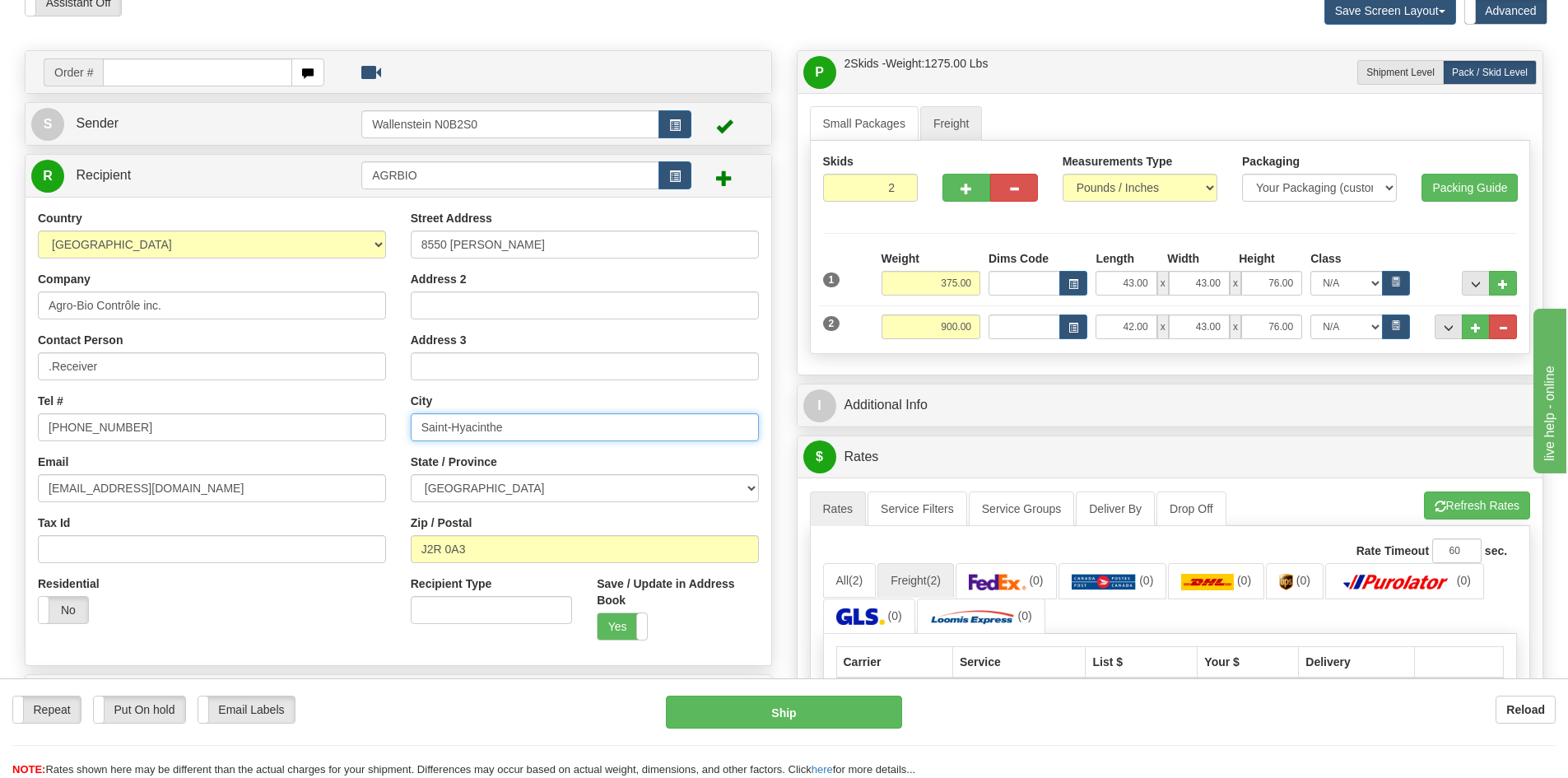
click at [558, 423] on input "Saint-Hyacinthe" at bounding box center [585, 427] width 349 height 28
drag, startPoint x: 558, startPoint y: 423, endPoint x: 274, endPoint y: 438, distance: 284.4
click at [274, 438] on div "Country [GEOGRAPHIC_DATA] [GEOGRAPHIC_DATA] [GEOGRAPHIC_DATA] [GEOGRAPHIC_DATA]…" at bounding box center [398, 431] width 746 height 443
click at [1476, 502] on button "Refresh Rates" at bounding box center [1477, 505] width 106 height 28
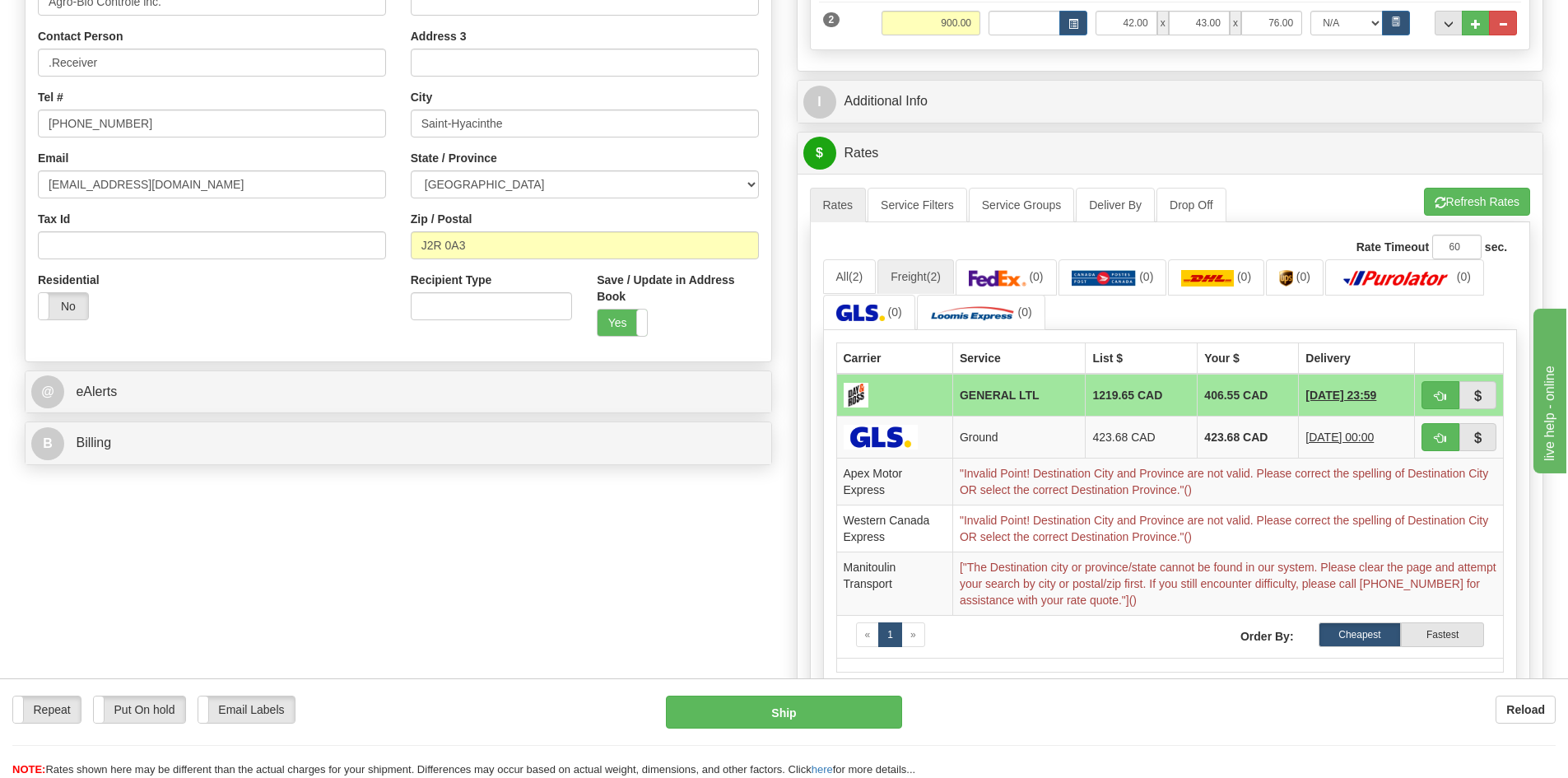
scroll to position [412, 0]
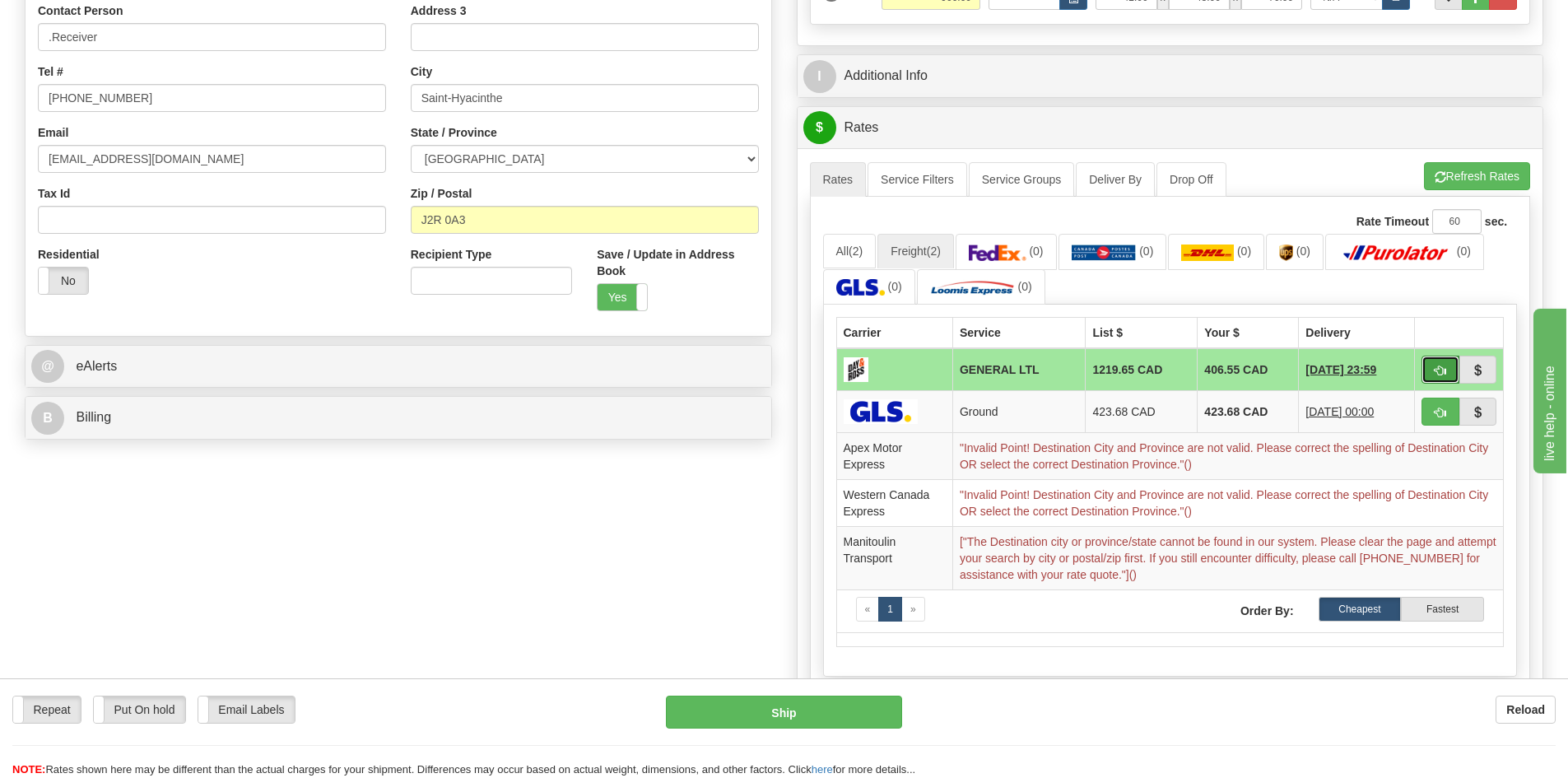
click at [1444, 362] on button "button" at bounding box center [1440, 370] width 38 height 28
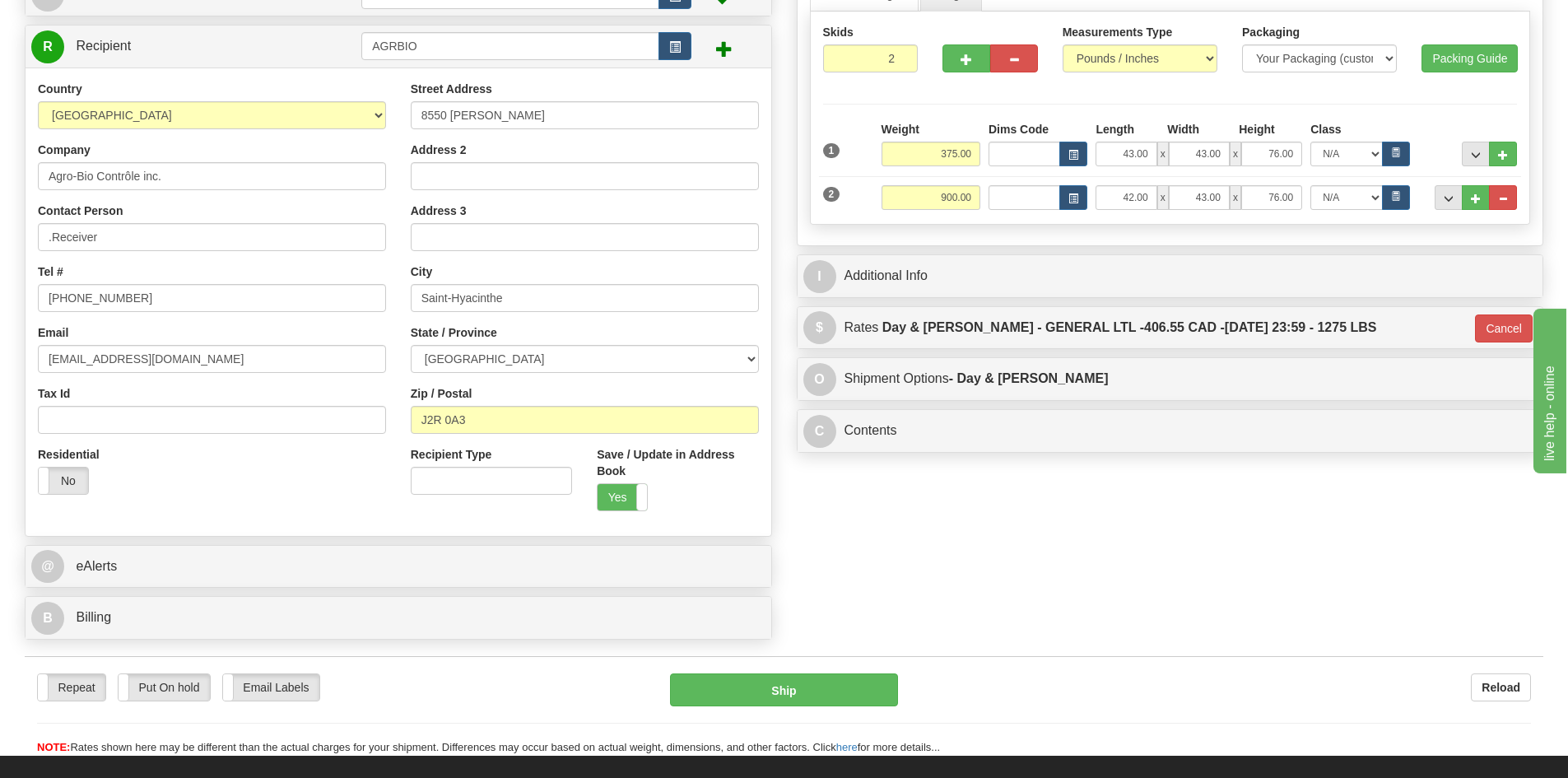
scroll to position [247, 0]
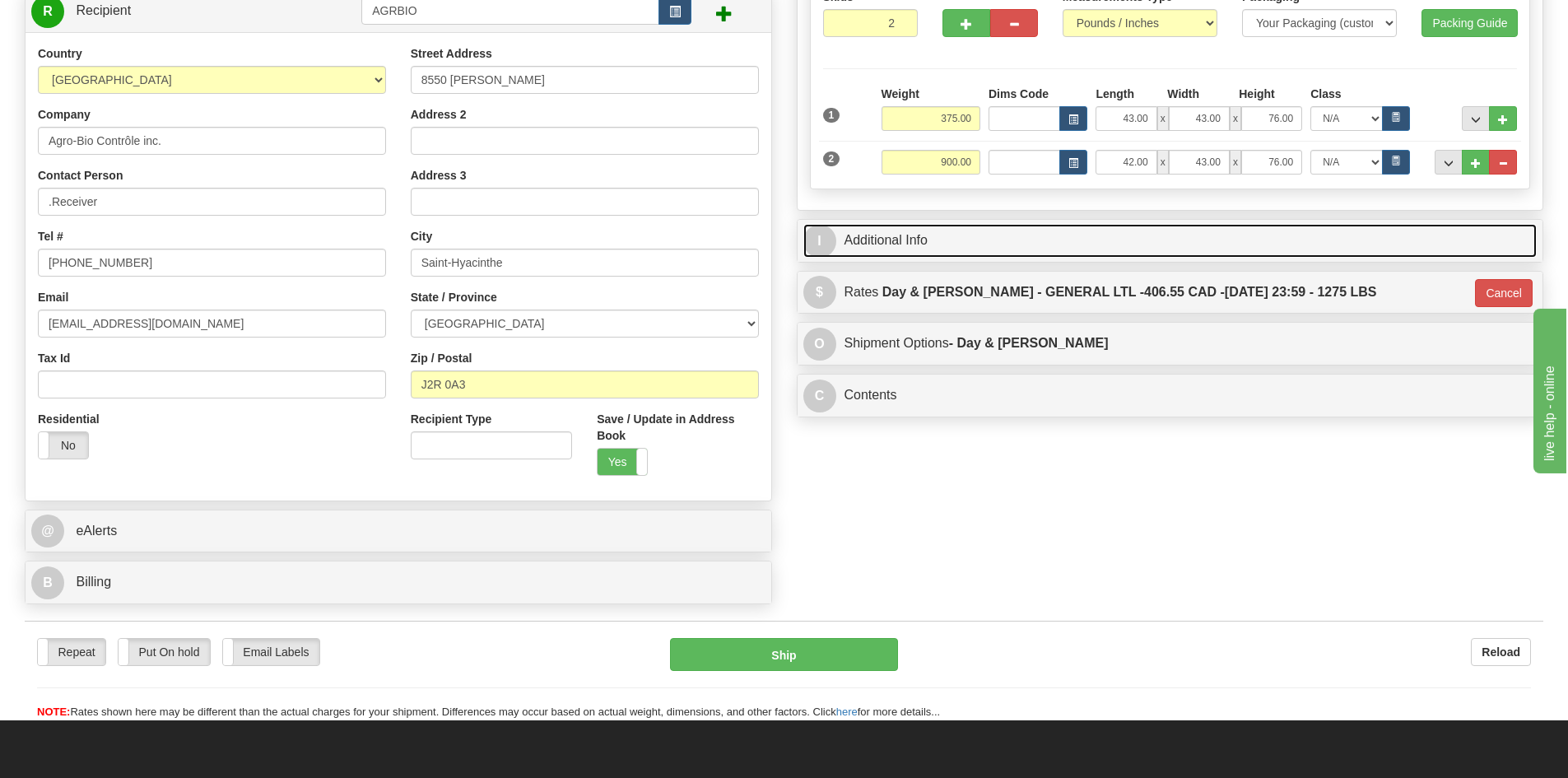
click at [1487, 234] on link "I Additional Info" at bounding box center [1170, 241] width 735 height 34
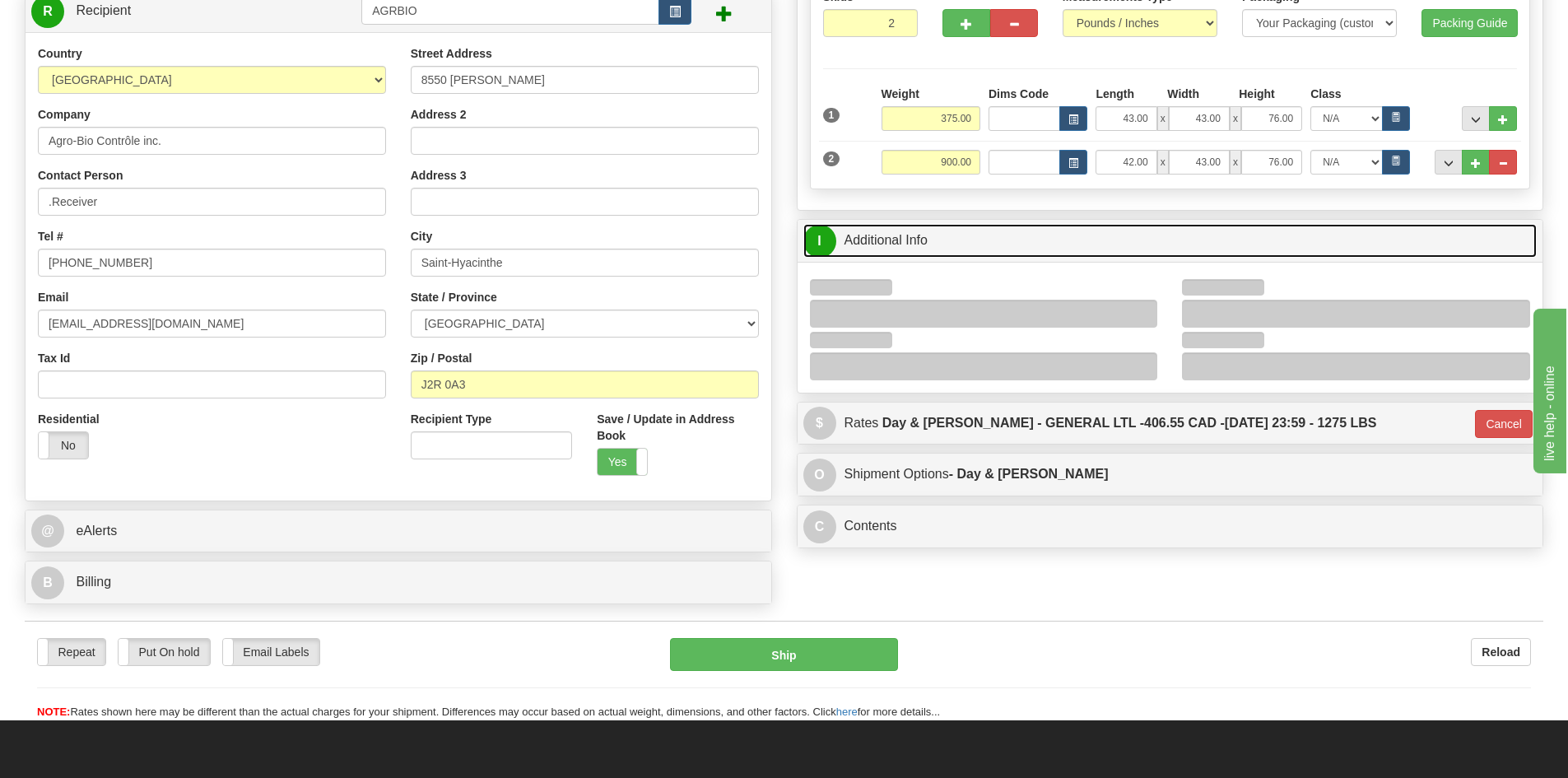
click at [1487, 234] on link "I Additional Info" at bounding box center [1170, 241] width 735 height 34
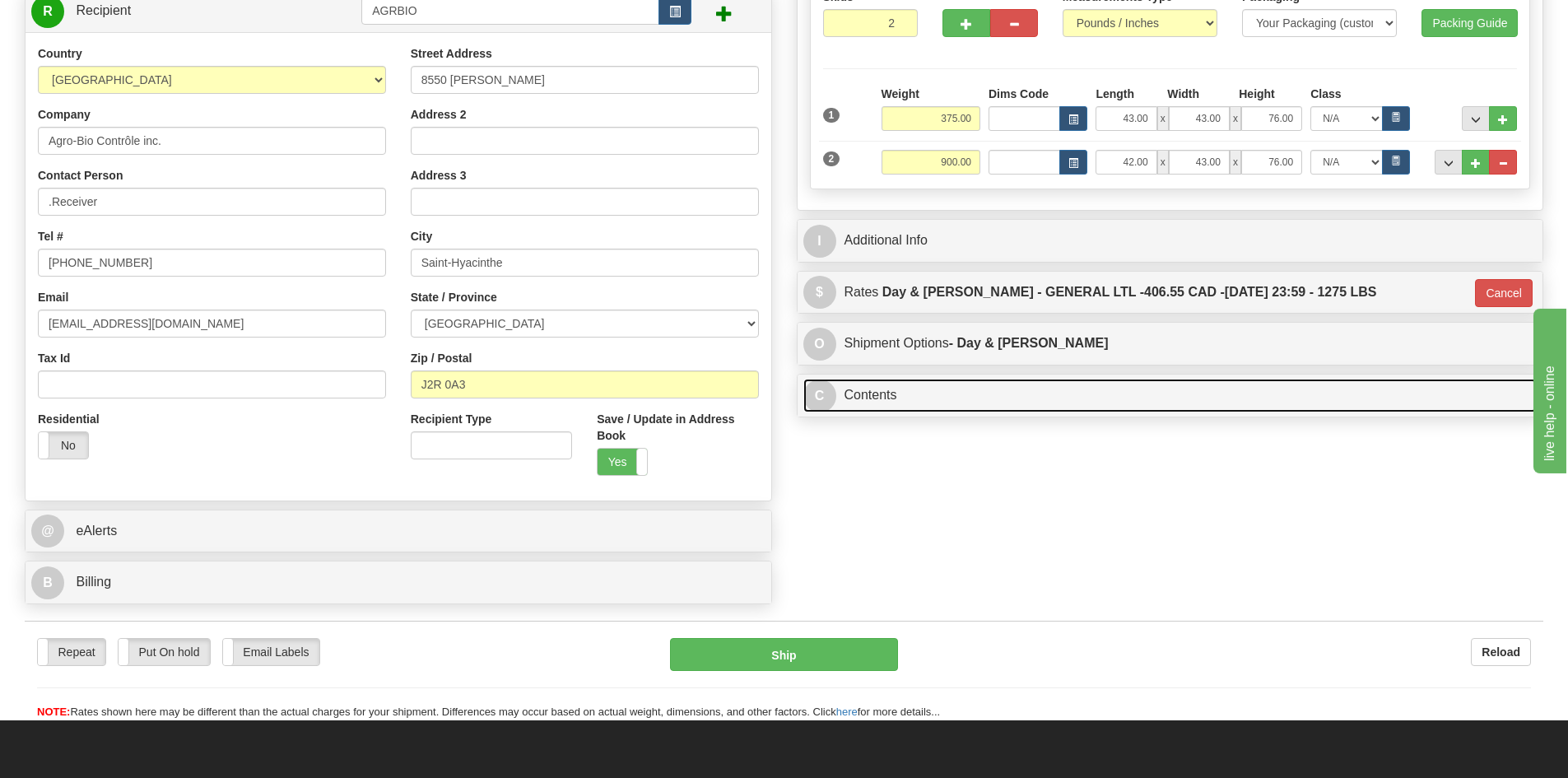
click at [914, 391] on link "C Contents" at bounding box center [1170, 395] width 735 height 34
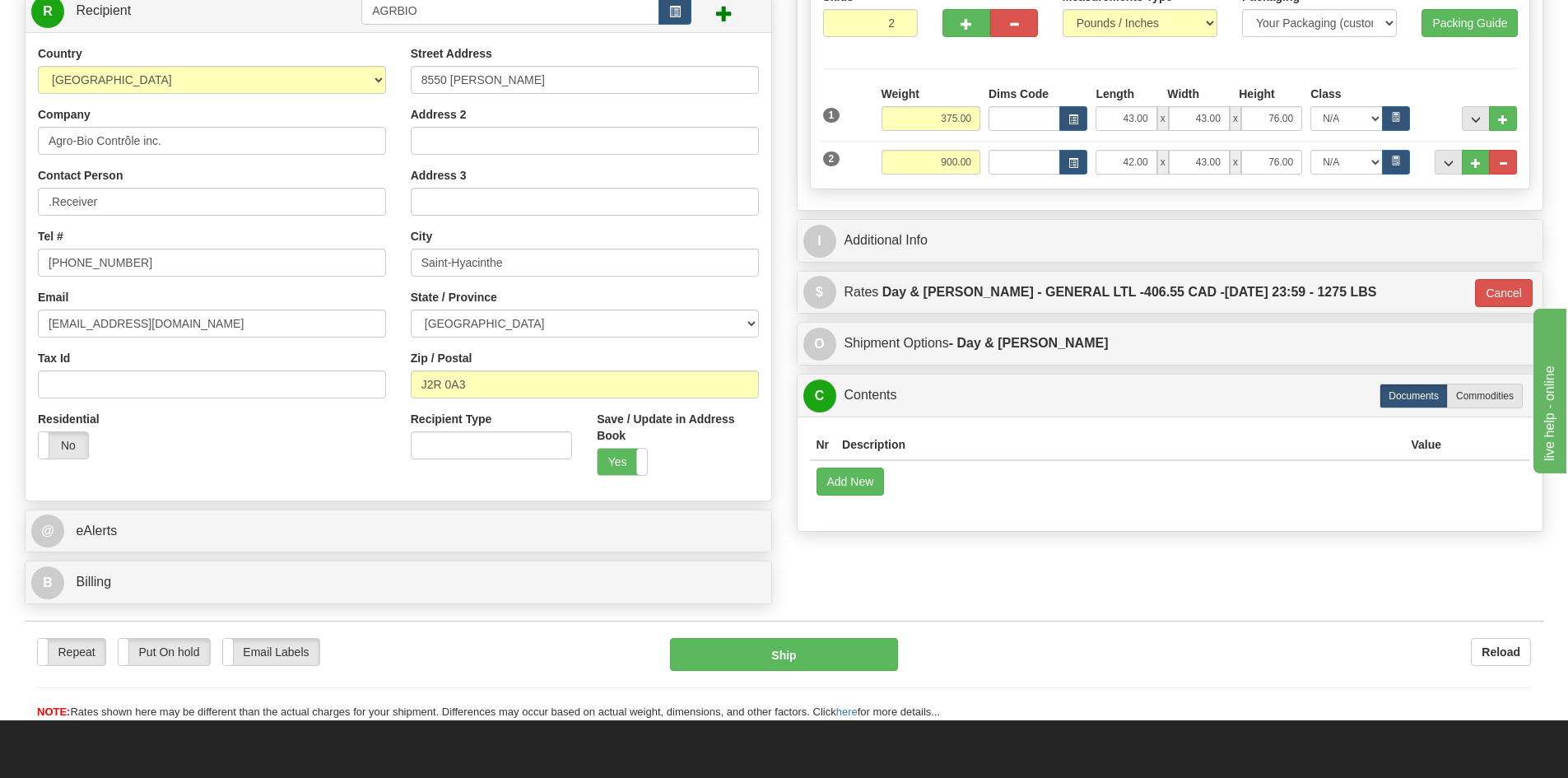
click at [959, 448] on th "Description" at bounding box center [1120, 445] width 569 height 30
click at [884, 443] on th "Description" at bounding box center [1120, 445] width 569 height 30
click at [1484, 399] on label "Commodities" at bounding box center [1485, 395] width 76 height 25
type input "GL"
radio input "true"
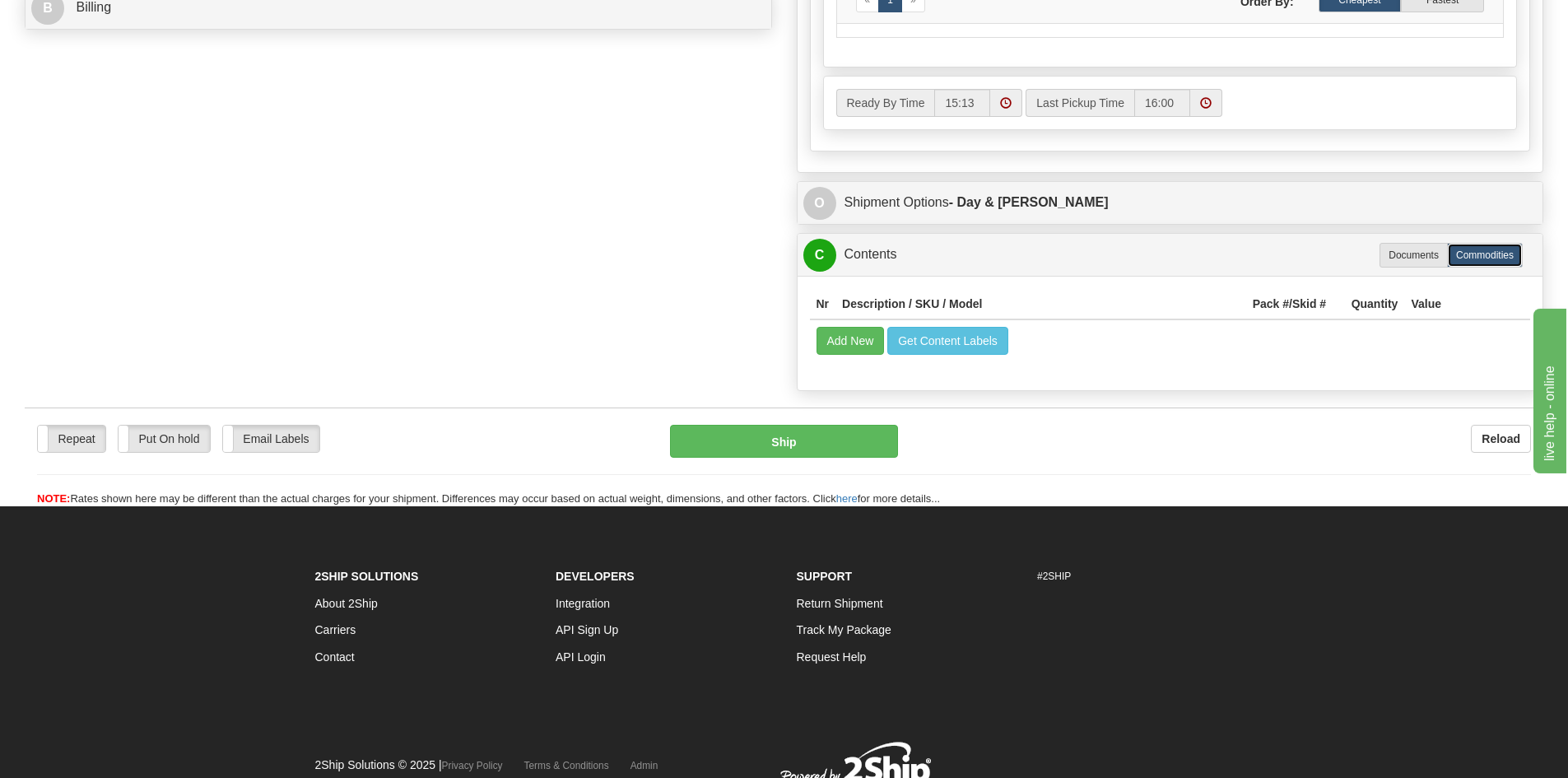
scroll to position [824, 0]
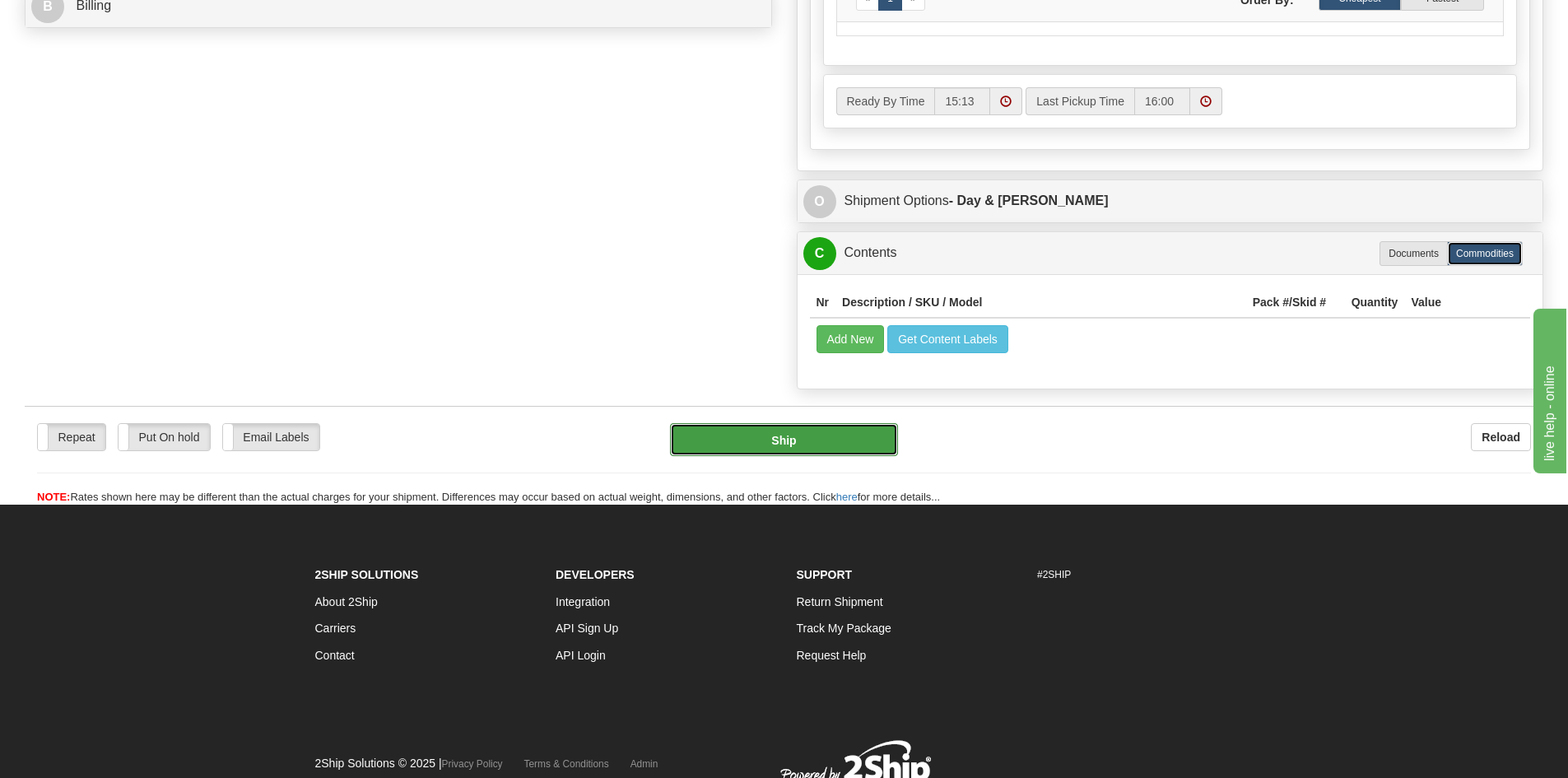
click at [824, 440] on button "Ship" at bounding box center [784, 440] width 228 height 33
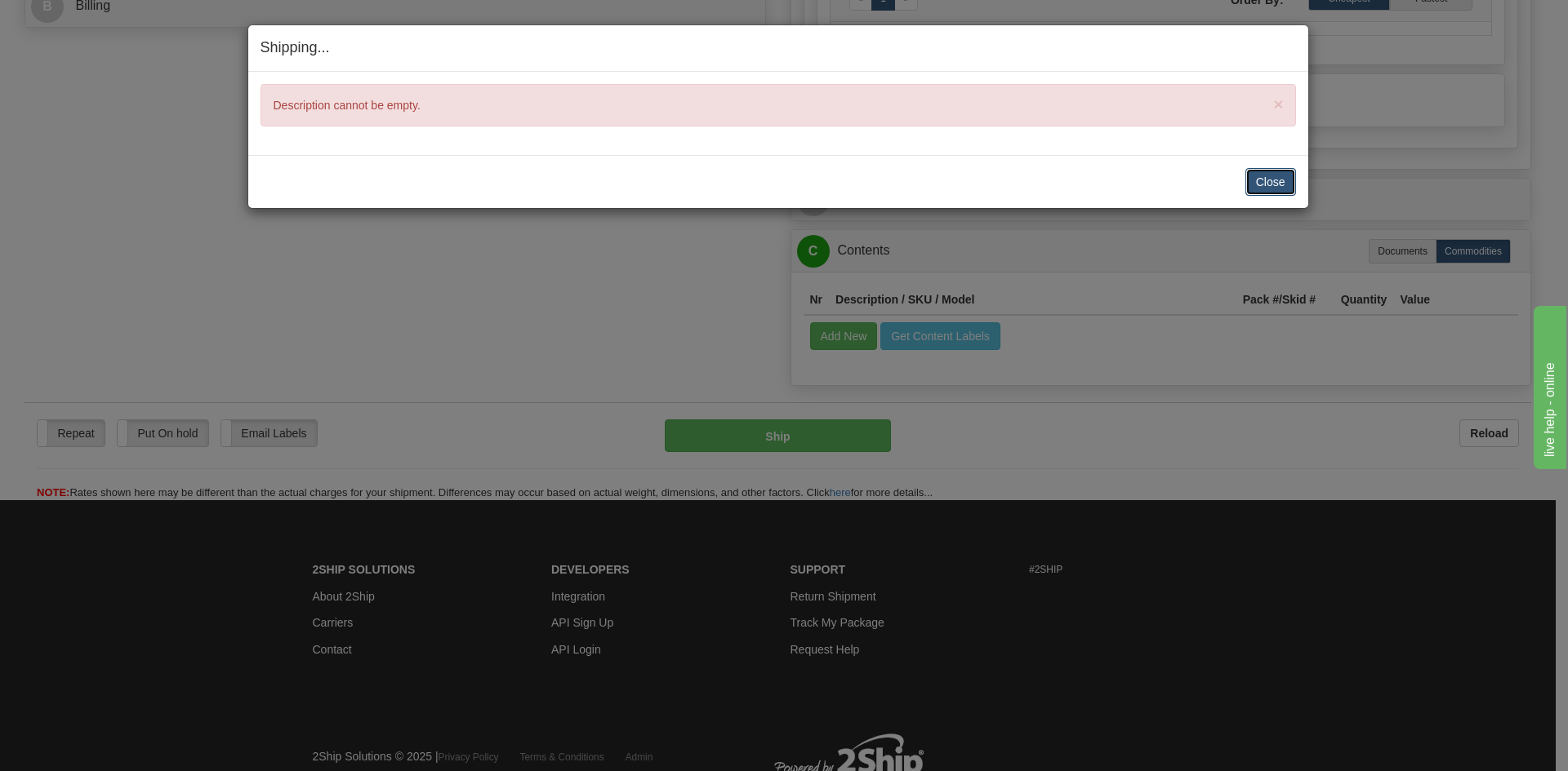
click at [1254, 189] on button "Close" at bounding box center [1270, 181] width 51 height 28
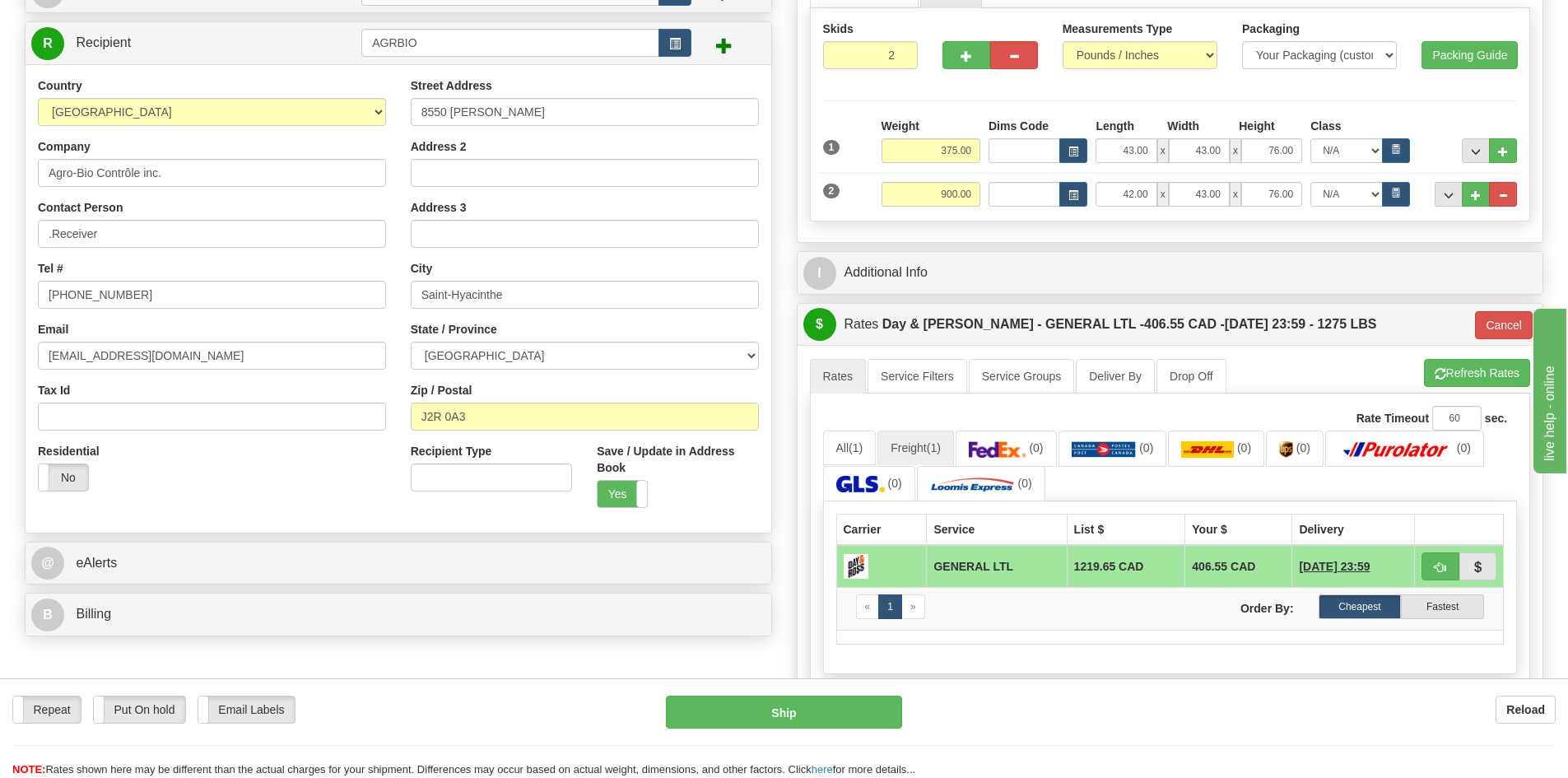
scroll to position [165, 0]
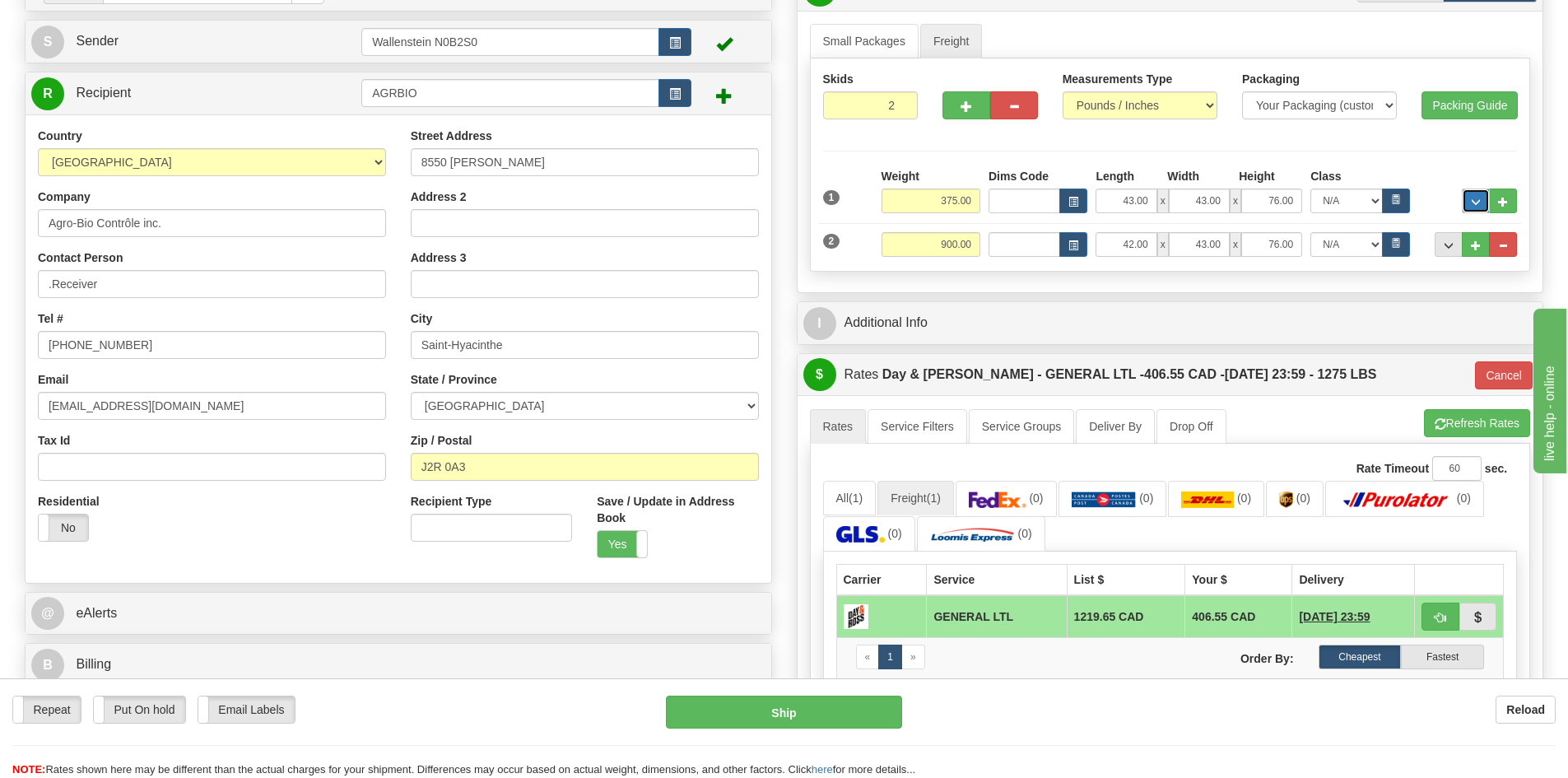
click at [1474, 202] on span "..." at bounding box center [1476, 202] width 10 height 9
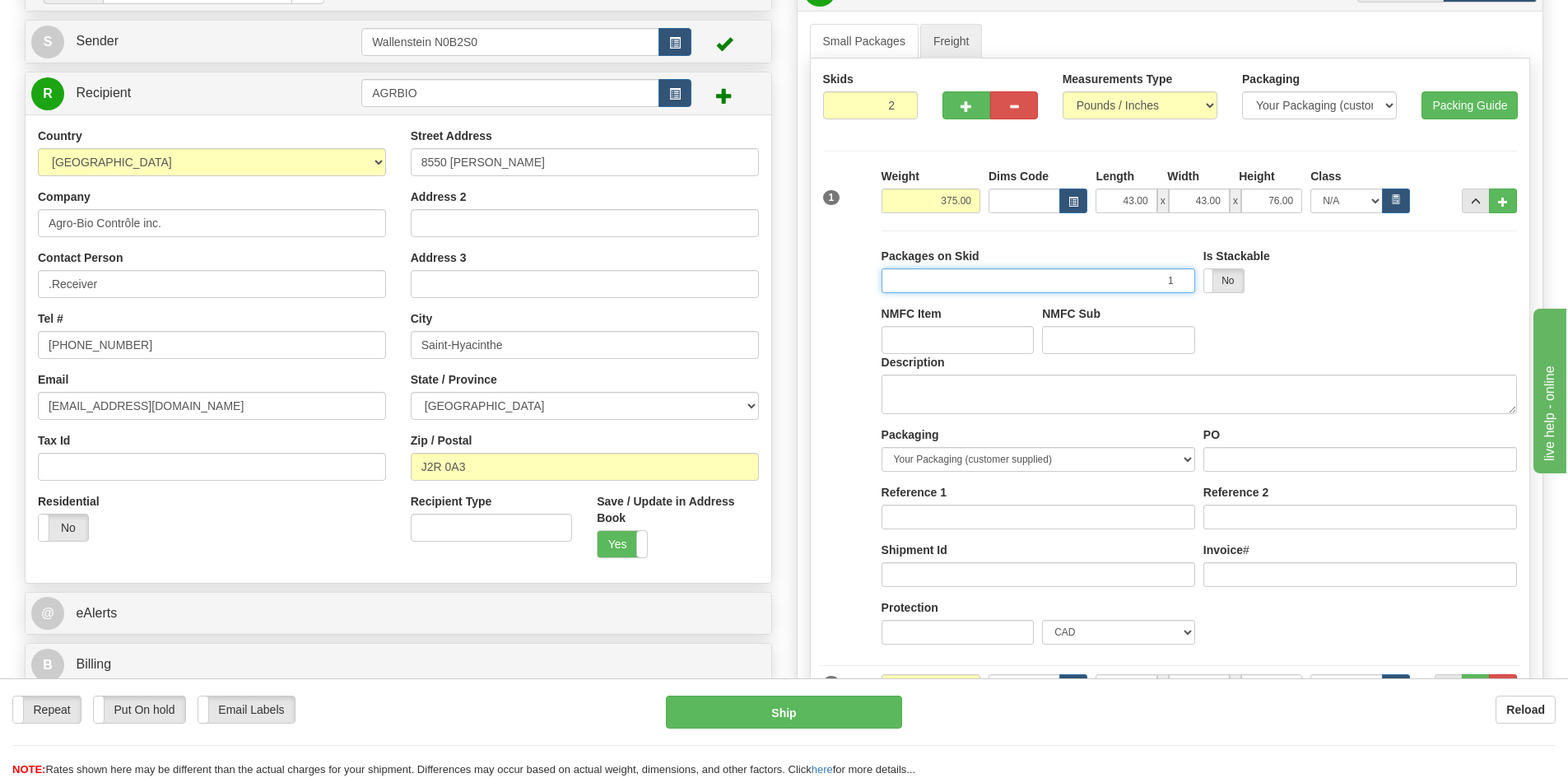
click at [979, 277] on input "1" at bounding box center [1038, 280] width 314 height 25
click at [918, 379] on textarea "Description" at bounding box center [1199, 394] width 636 height 39
click at [959, 382] on textarea "Description" at bounding box center [1199, 394] width 636 height 39
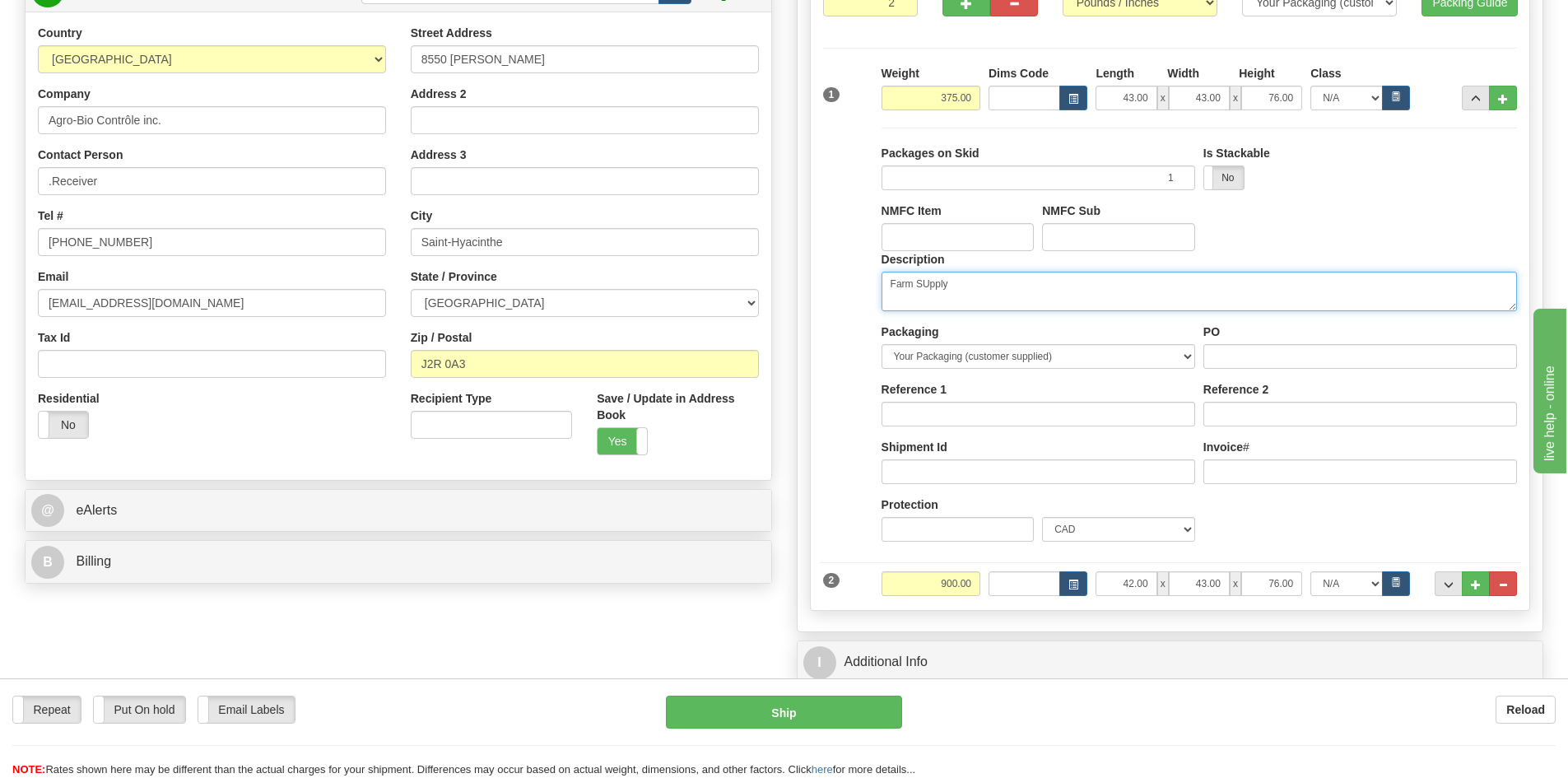
scroll to position [412, 0]
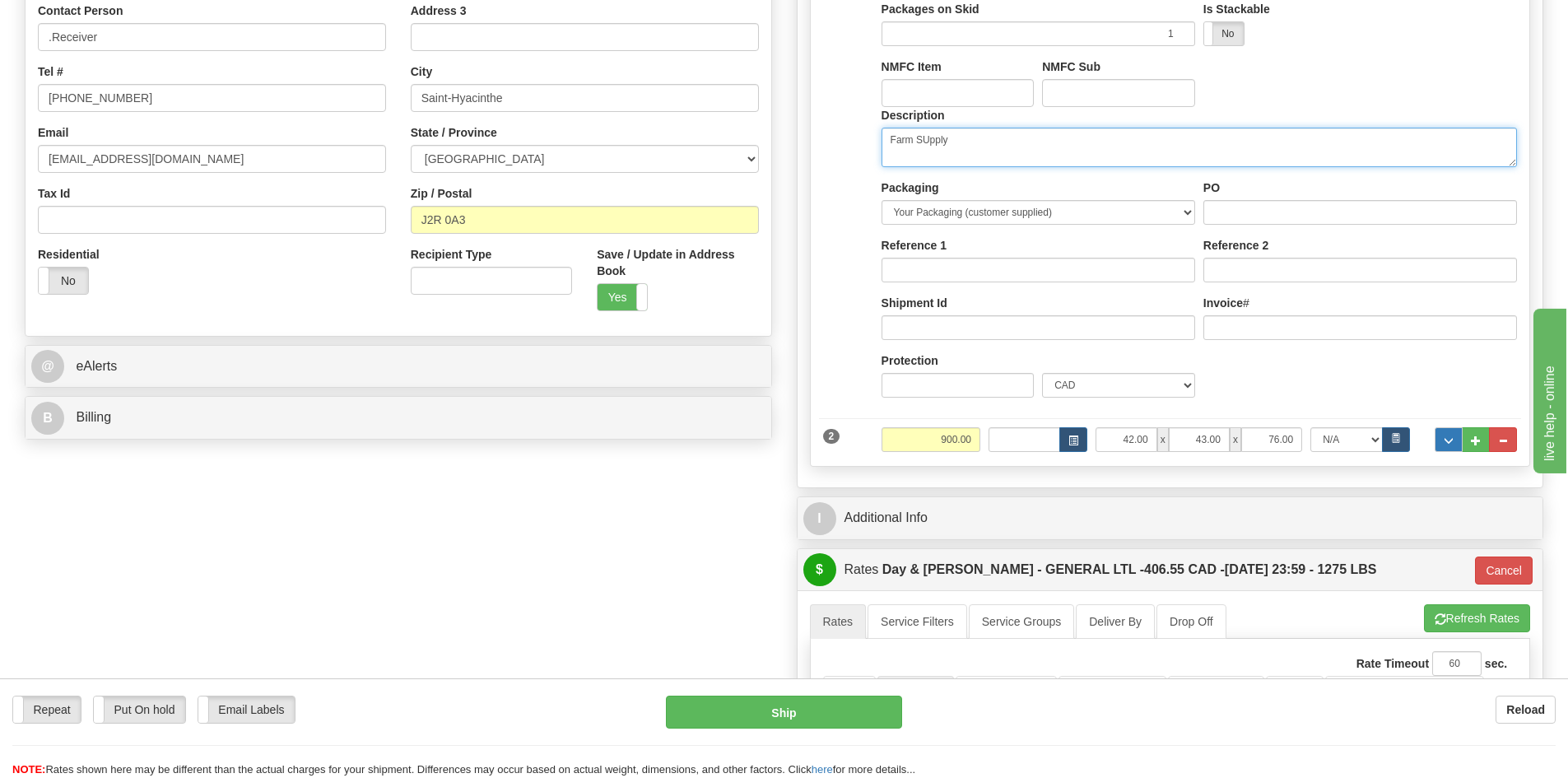
type textarea "Farm SUpply"
click at [1459, 444] on button "..." at bounding box center [1449, 439] width 28 height 25
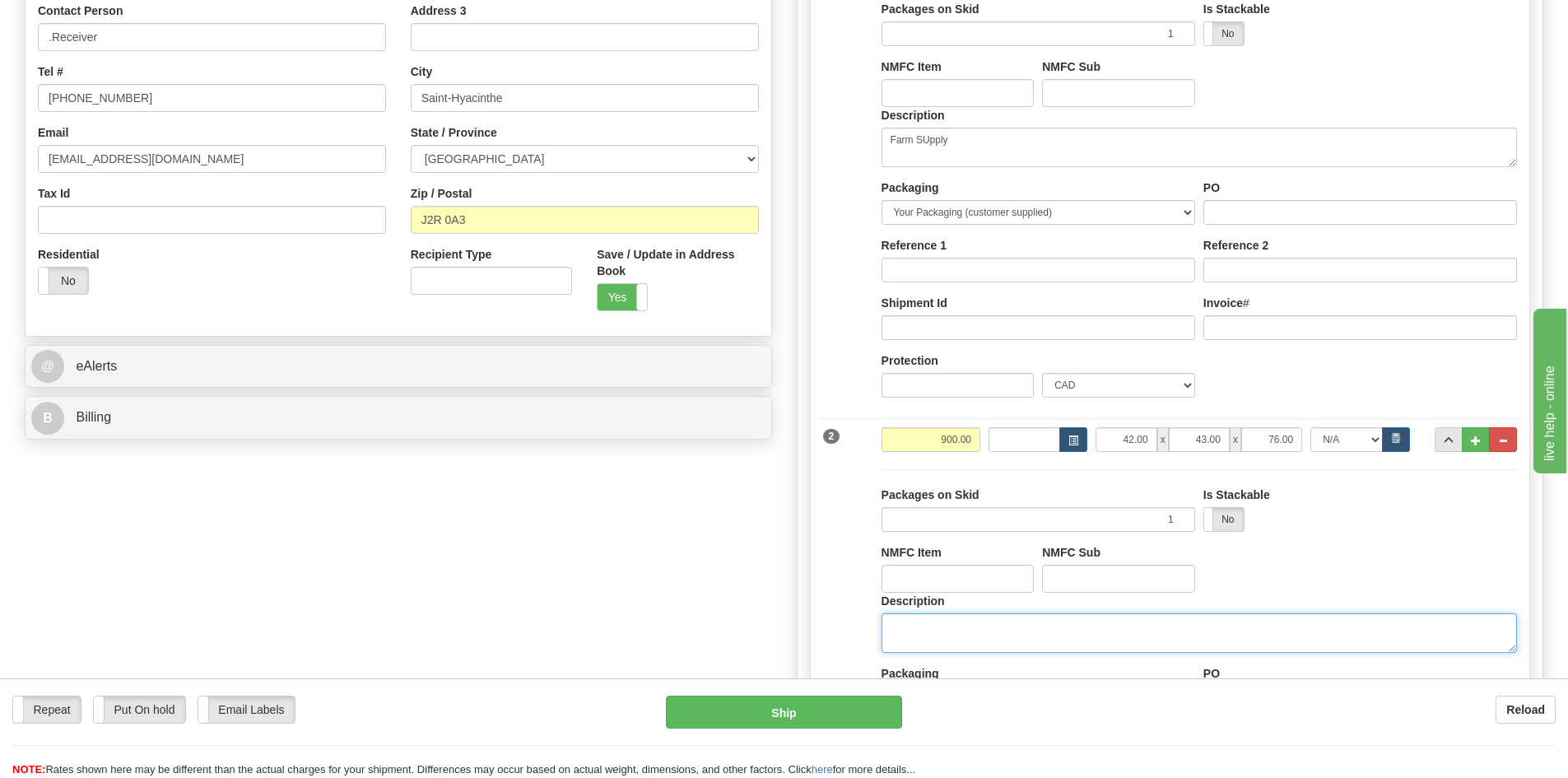
click at [961, 638] on textarea "Description" at bounding box center [1199, 632] width 636 height 39
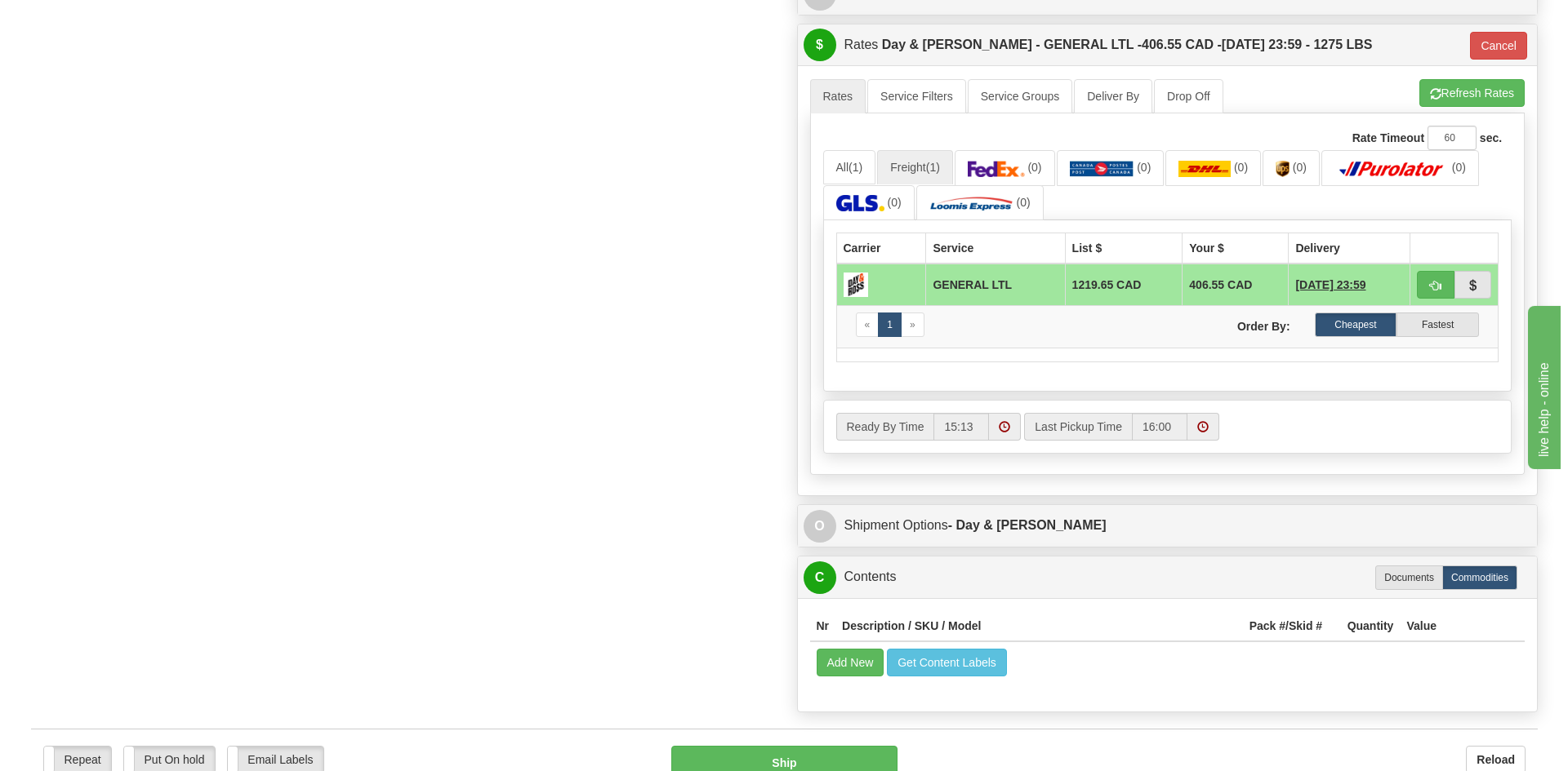
scroll to position [1551, 0]
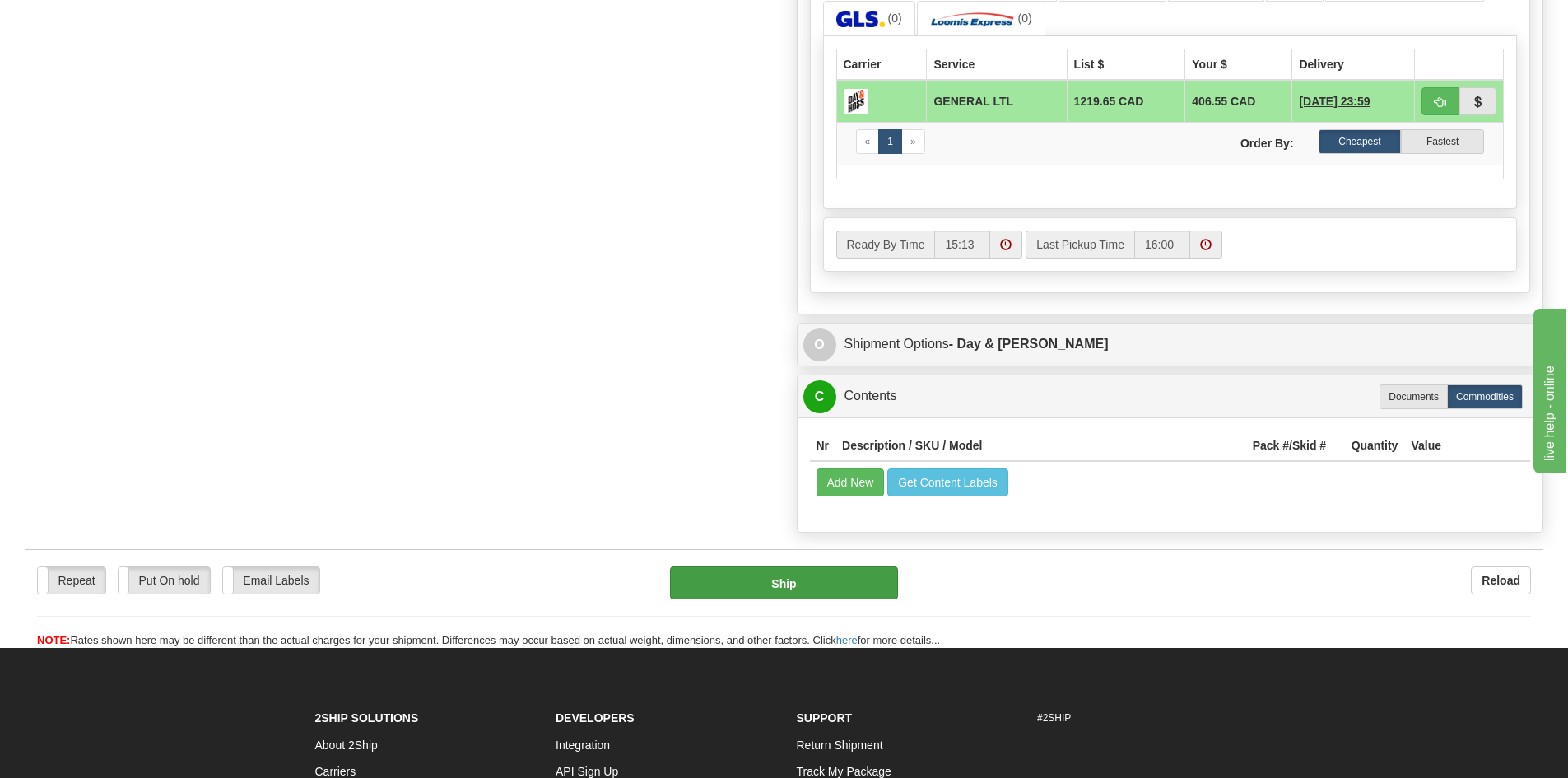
type textarea "Farm Supply"
click at [758, 584] on button "Ship" at bounding box center [784, 583] width 228 height 33
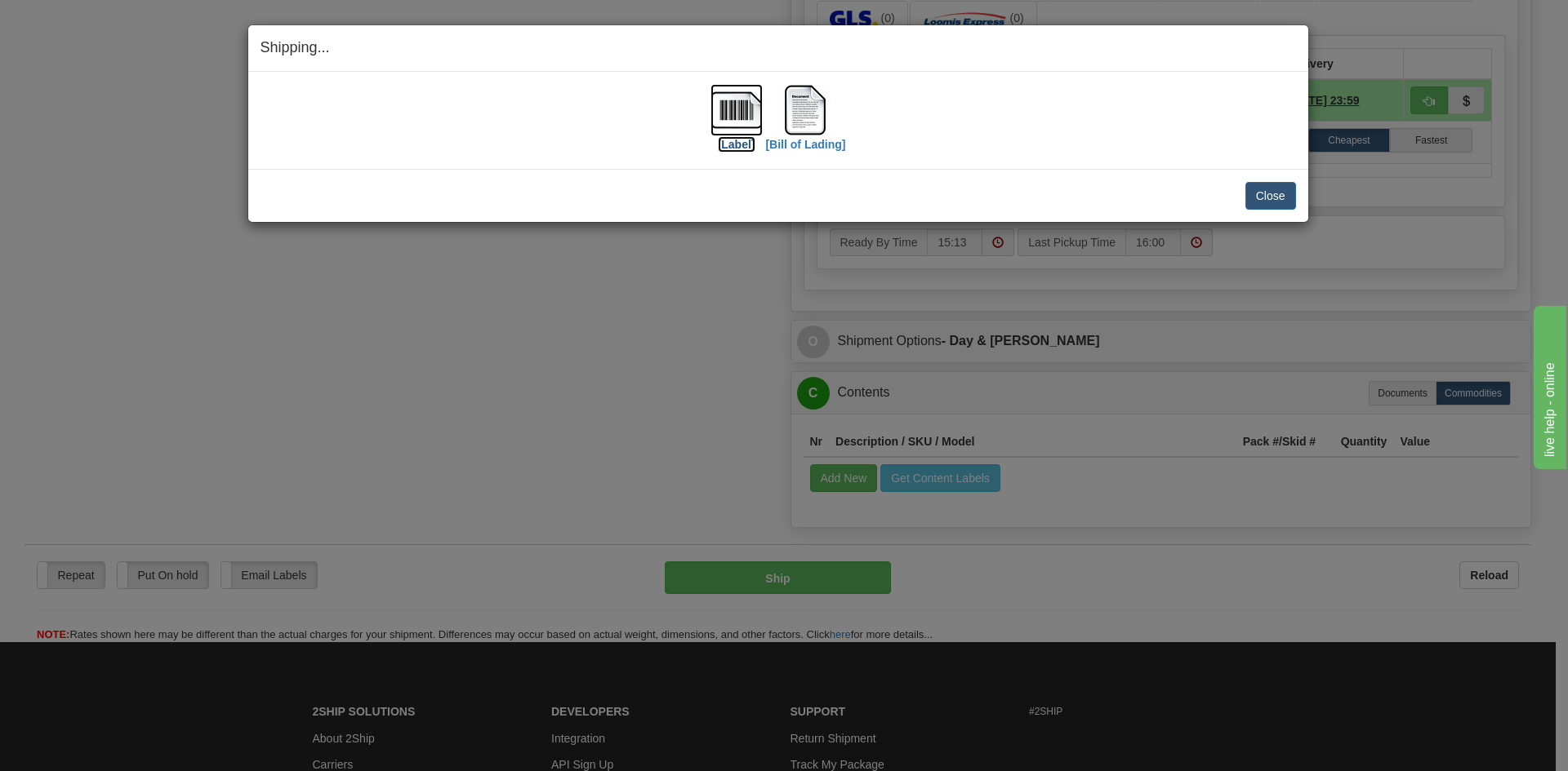
click at [742, 142] on label "[Label]" at bounding box center [736, 144] width 37 height 16
click at [807, 141] on label "[Bill of Lading]" at bounding box center [805, 144] width 80 height 16
click at [1272, 195] on button "Close" at bounding box center [1270, 196] width 51 height 28
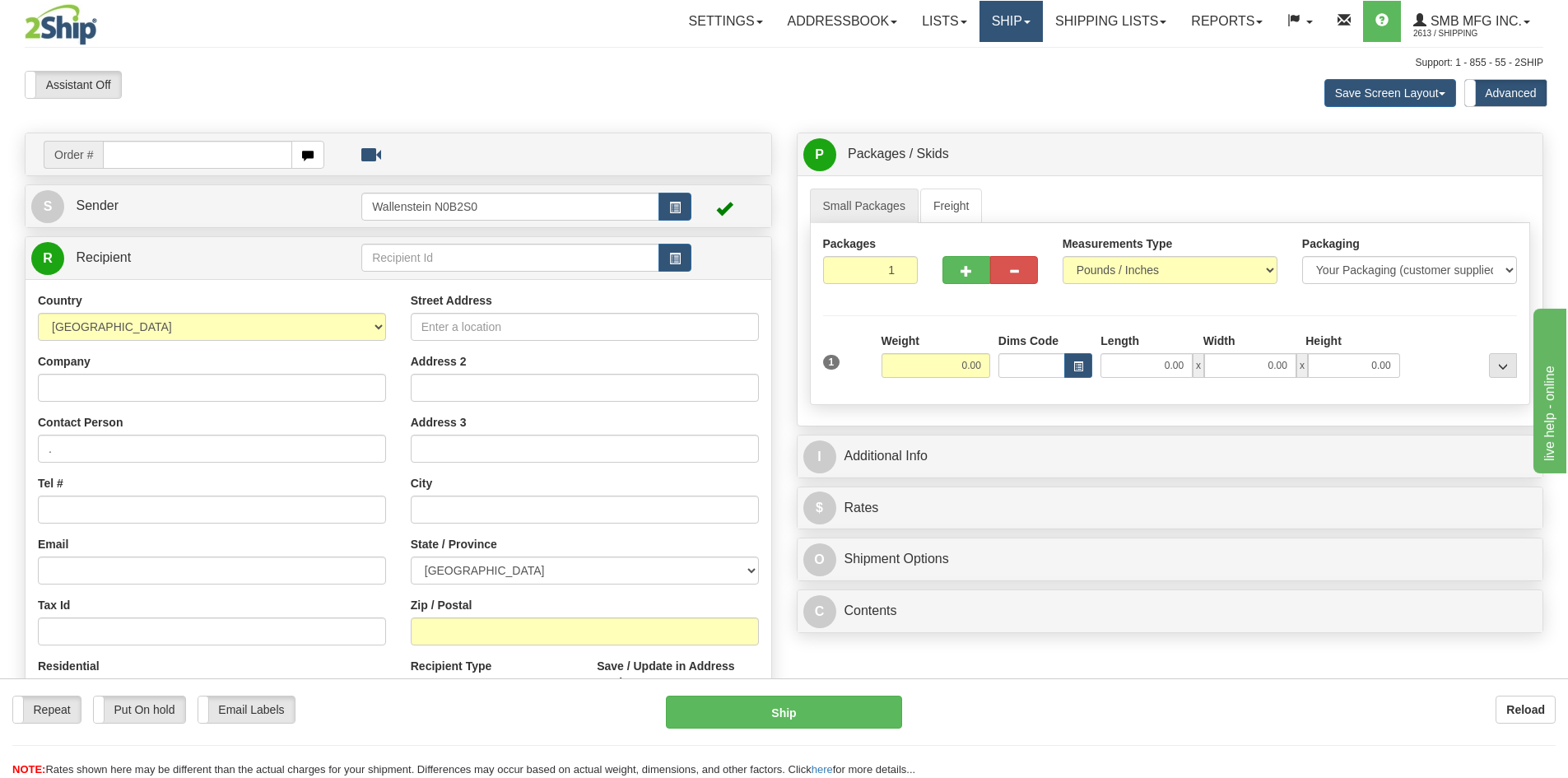
click at [1008, 21] on link "Ship" at bounding box center [1011, 21] width 63 height 41
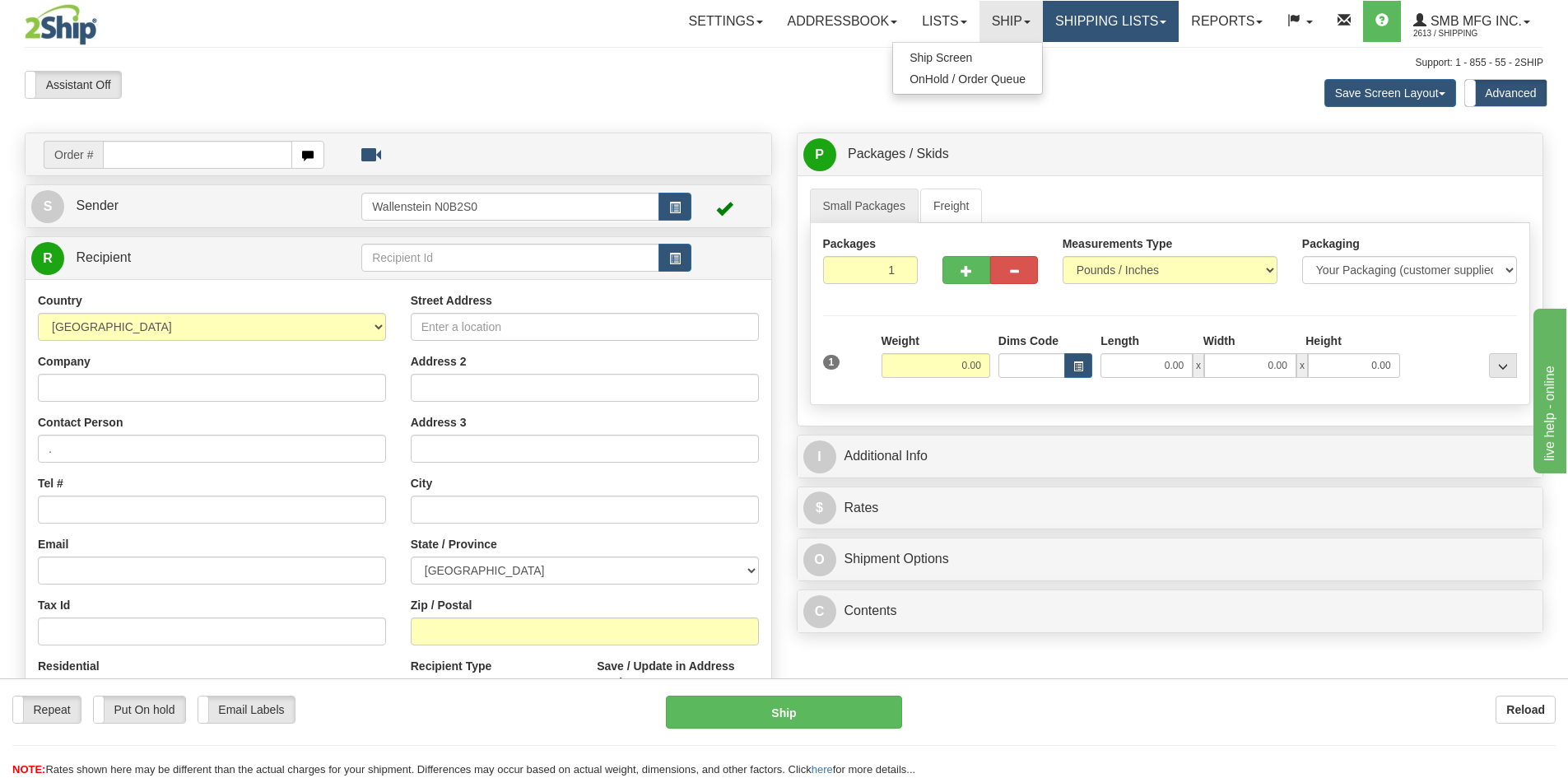
click at [1101, 31] on link "Shipping lists" at bounding box center [1111, 21] width 135 height 41
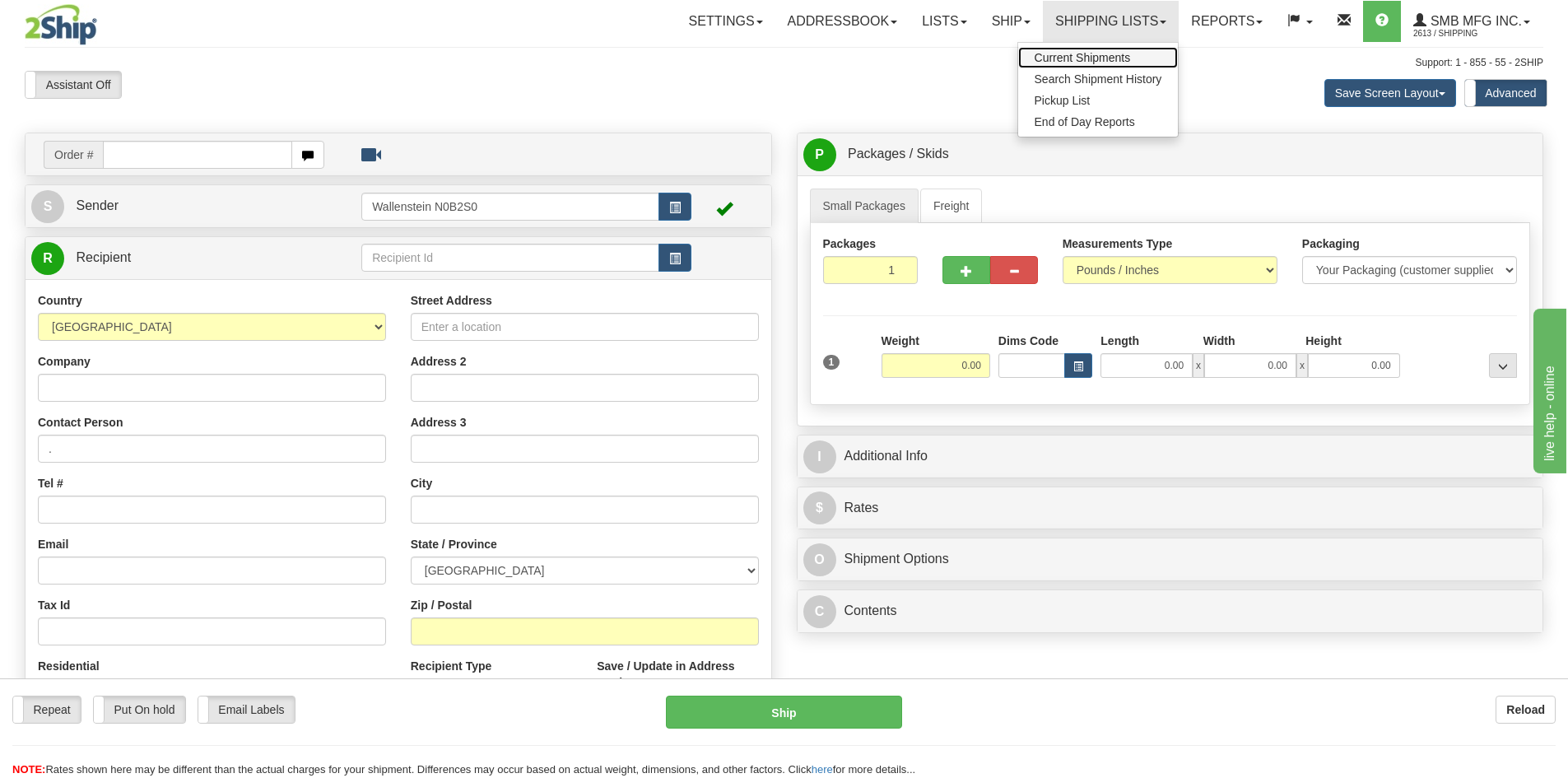
click at [1076, 55] on span "Current Shipments" at bounding box center [1082, 58] width 96 height 13
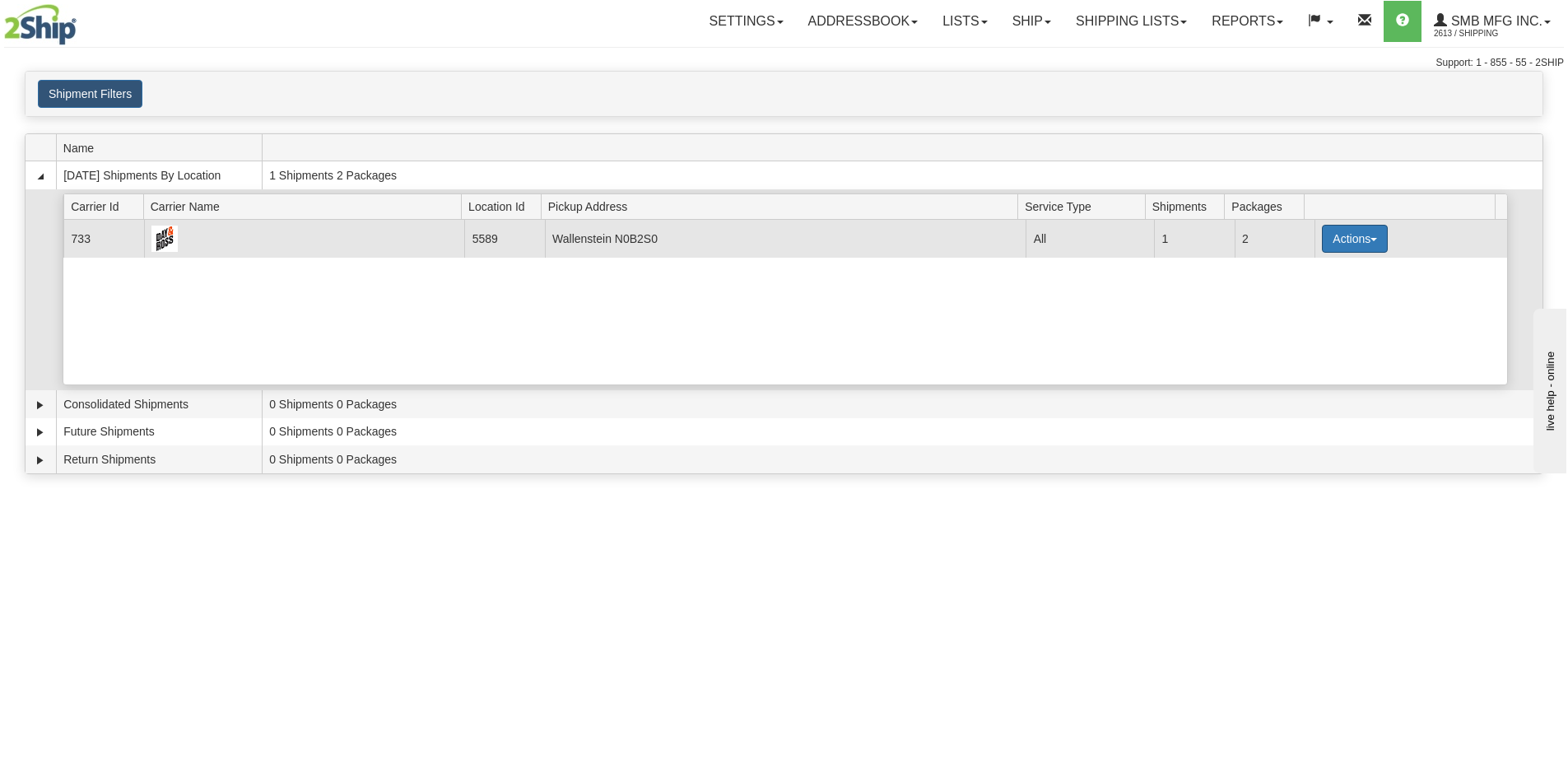
click at [1339, 241] on button "Actions" at bounding box center [1355, 239] width 66 height 28
click at [1307, 275] on span "Details" at bounding box center [1294, 269] width 45 height 12
